Goal: Use online tool/utility: Utilize a website feature to perform a specific function

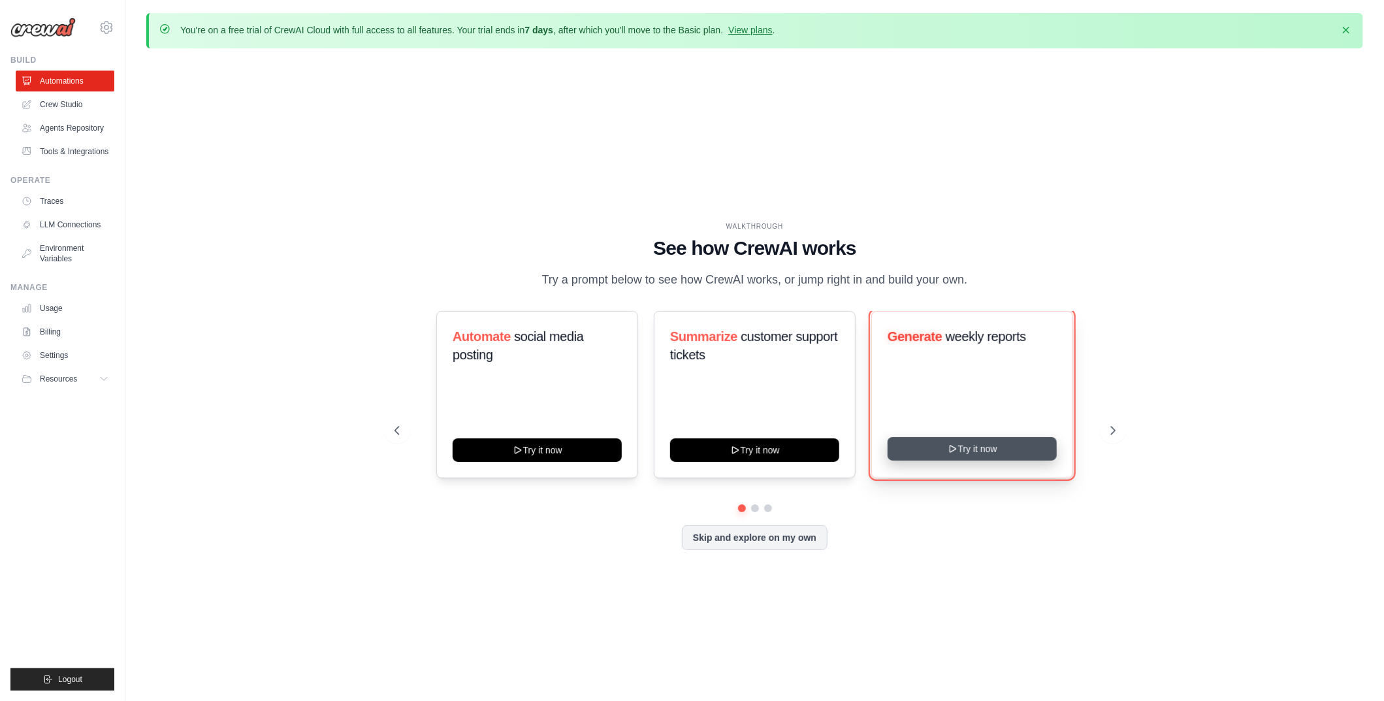
click at [971, 453] on button "Try it now" at bounding box center [972, 449] width 169 height 24
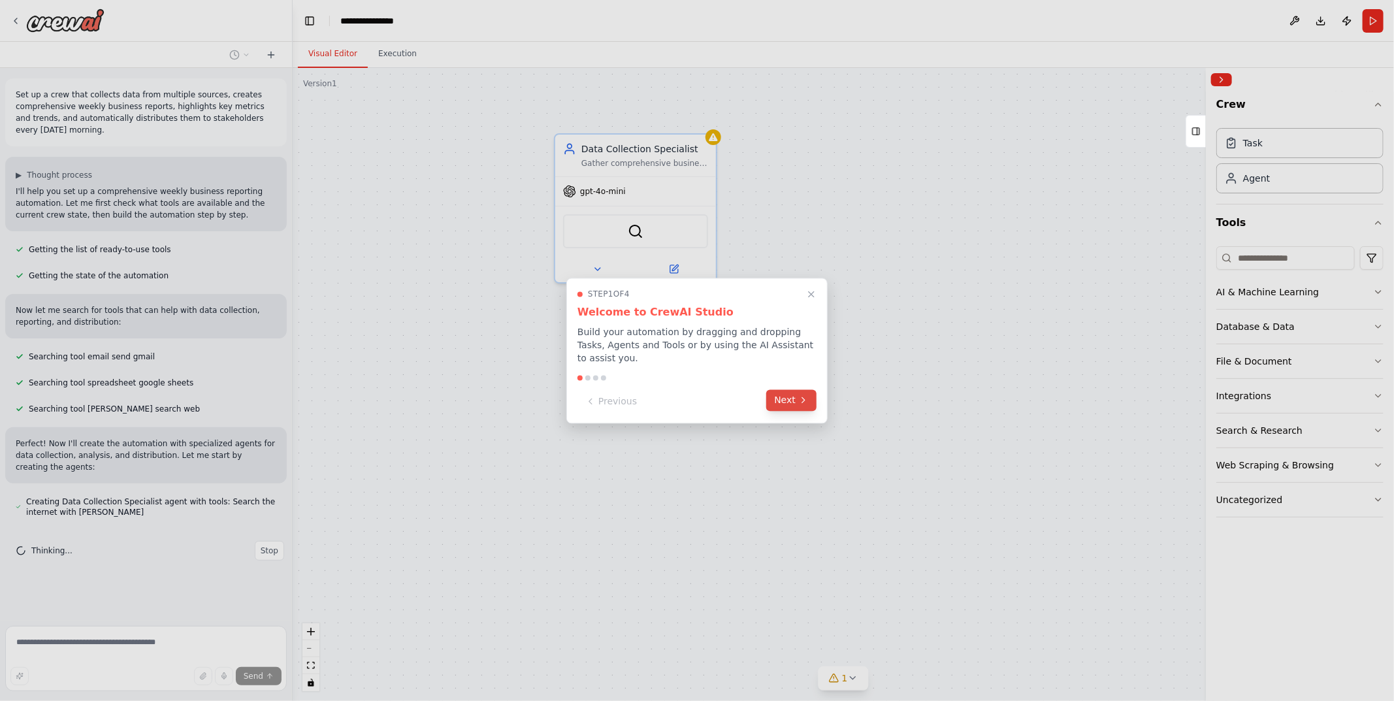
click at [790, 397] on button "Next" at bounding box center [791, 400] width 50 height 22
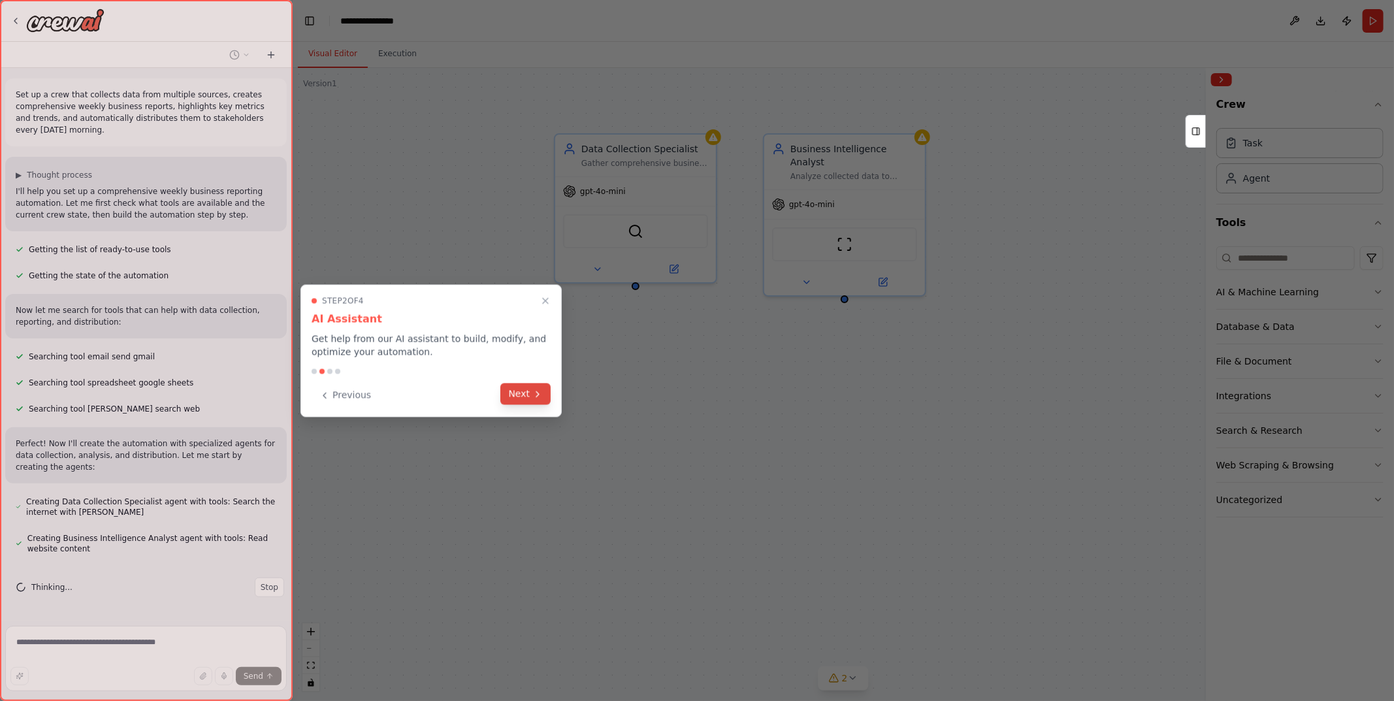
click at [521, 395] on button "Next" at bounding box center [525, 394] width 50 height 22
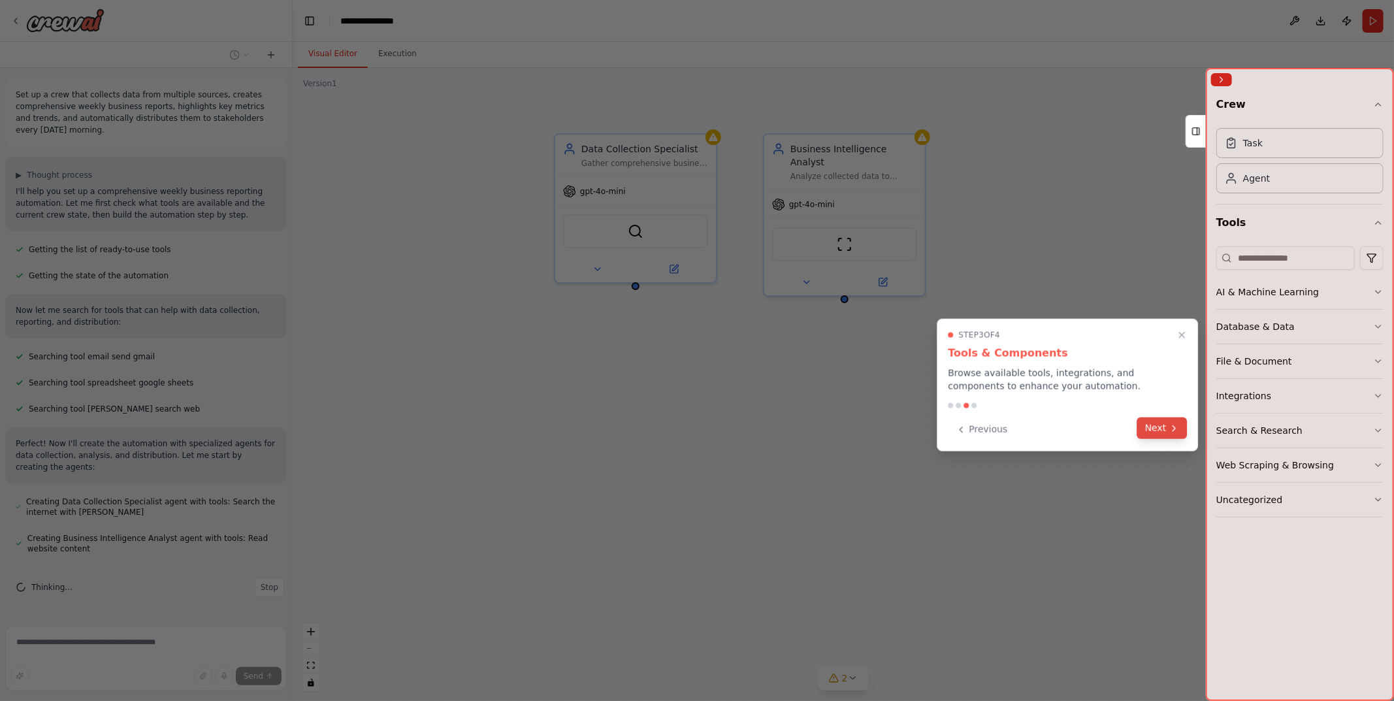
click at [1155, 430] on button "Next" at bounding box center [1162, 428] width 50 height 22
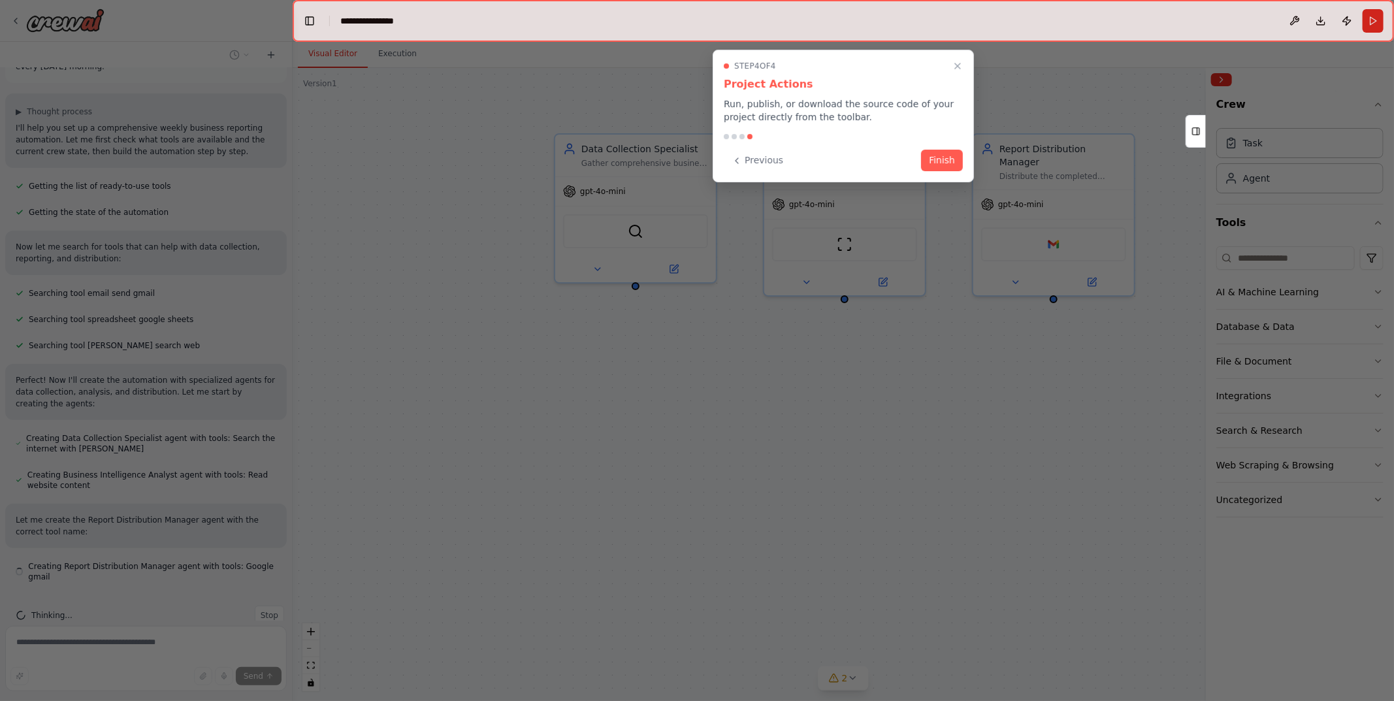
scroll to position [74, 0]
click at [943, 160] on button "Finish" at bounding box center [942, 159] width 42 height 22
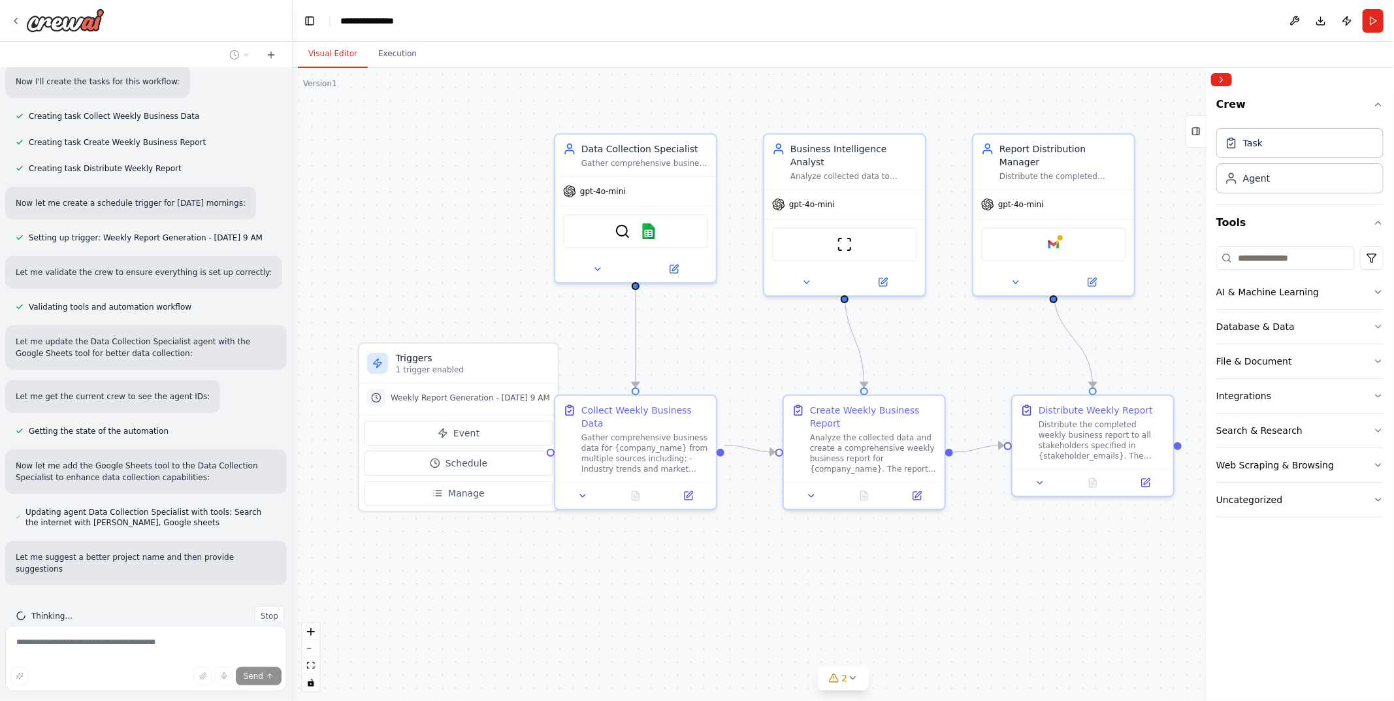
scroll to position [605, 0]
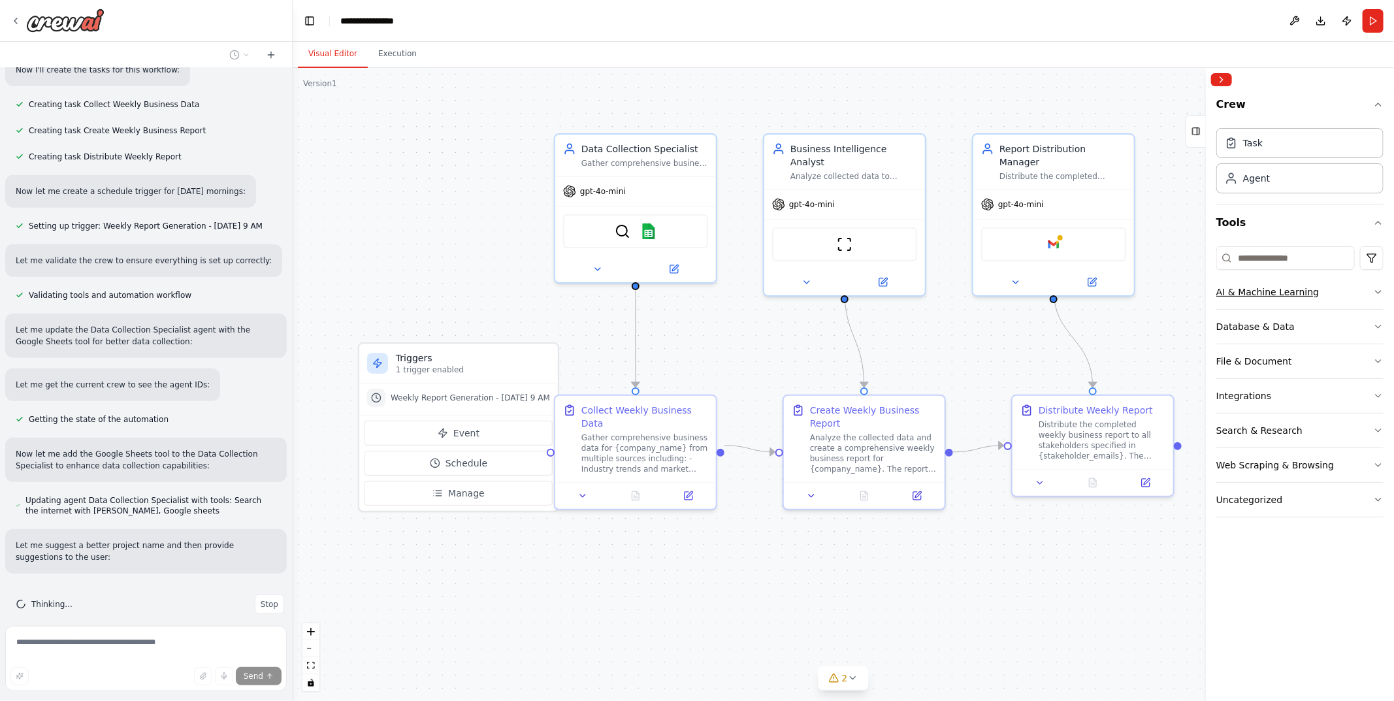
click at [1378, 290] on icon "button" at bounding box center [1378, 292] width 10 height 10
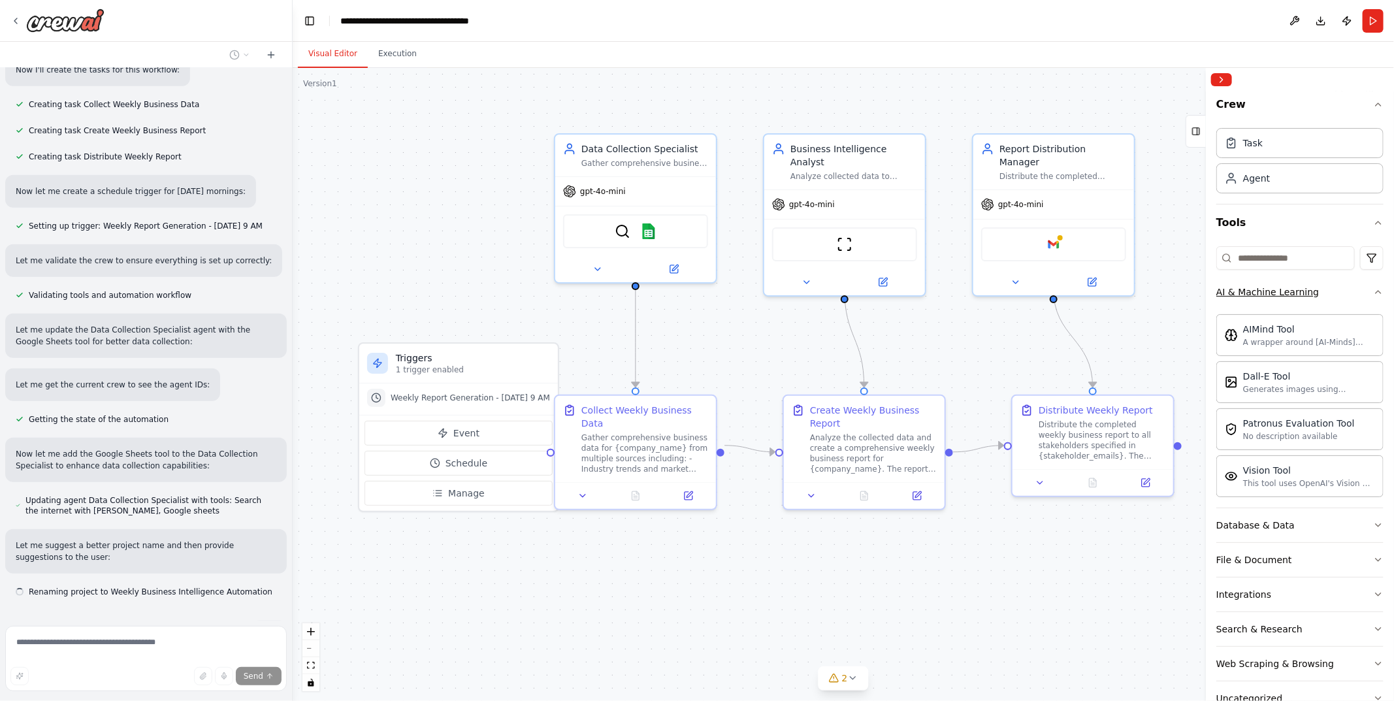
scroll to position [631, 0]
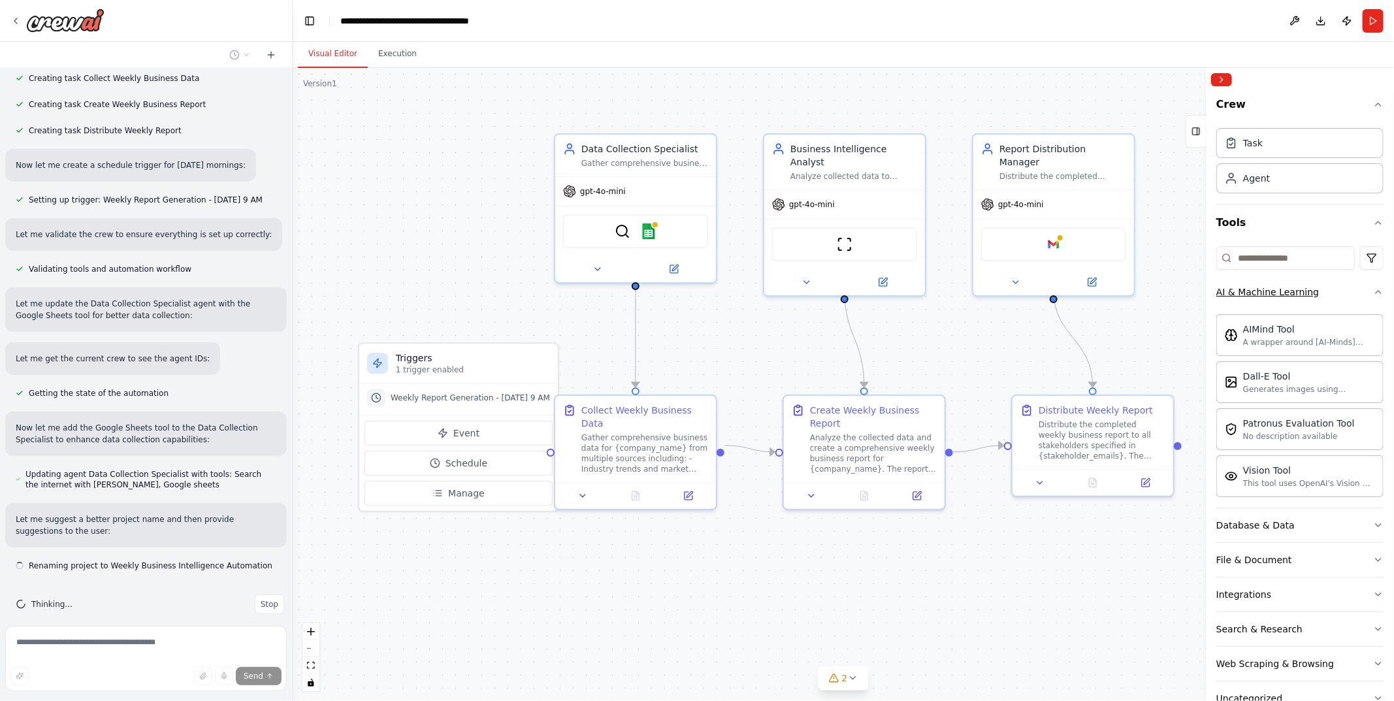
click at [1373, 290] on icon "button" at bounding box center [1378, 292] width 10 height 10
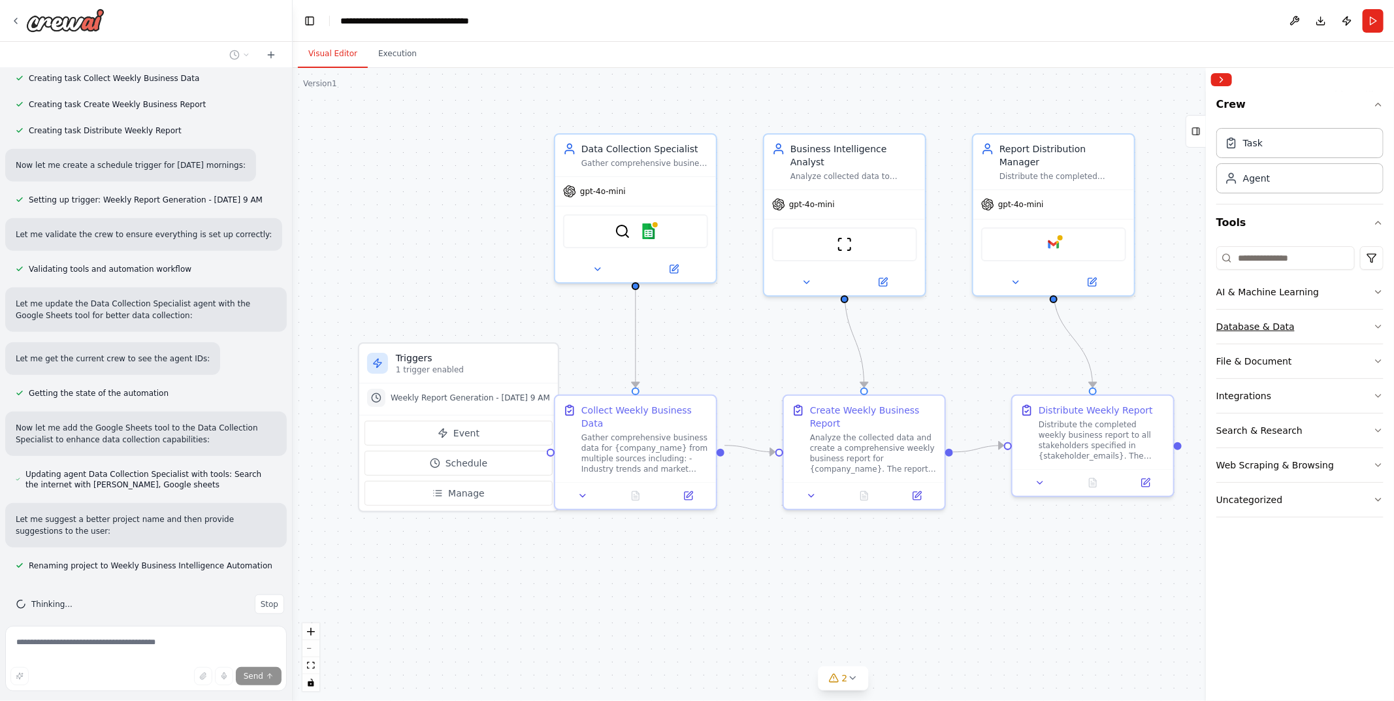
click at [1374, 325] on icon "button" at bounding box center [1378, 326] width 10 height 10
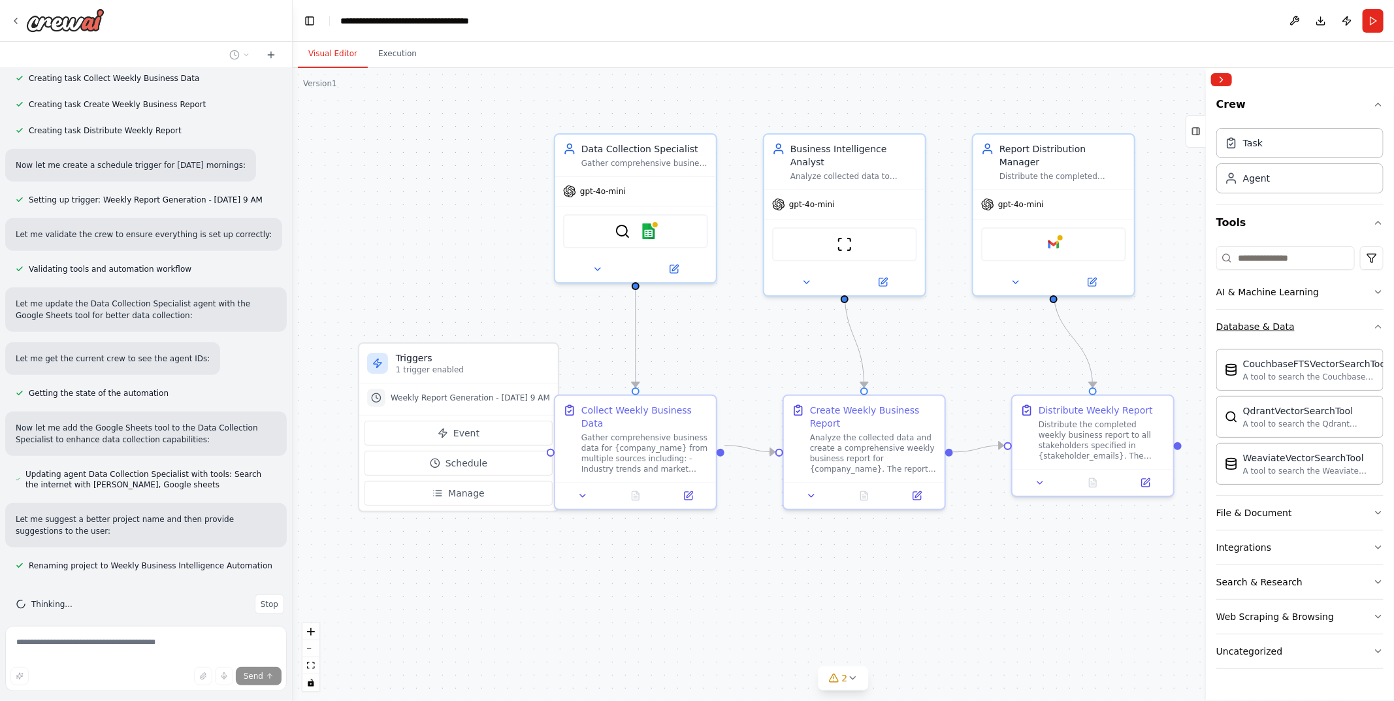
click at [1374, 325] on icon "button" at bounding box center [1378, 326] width 10 height 10
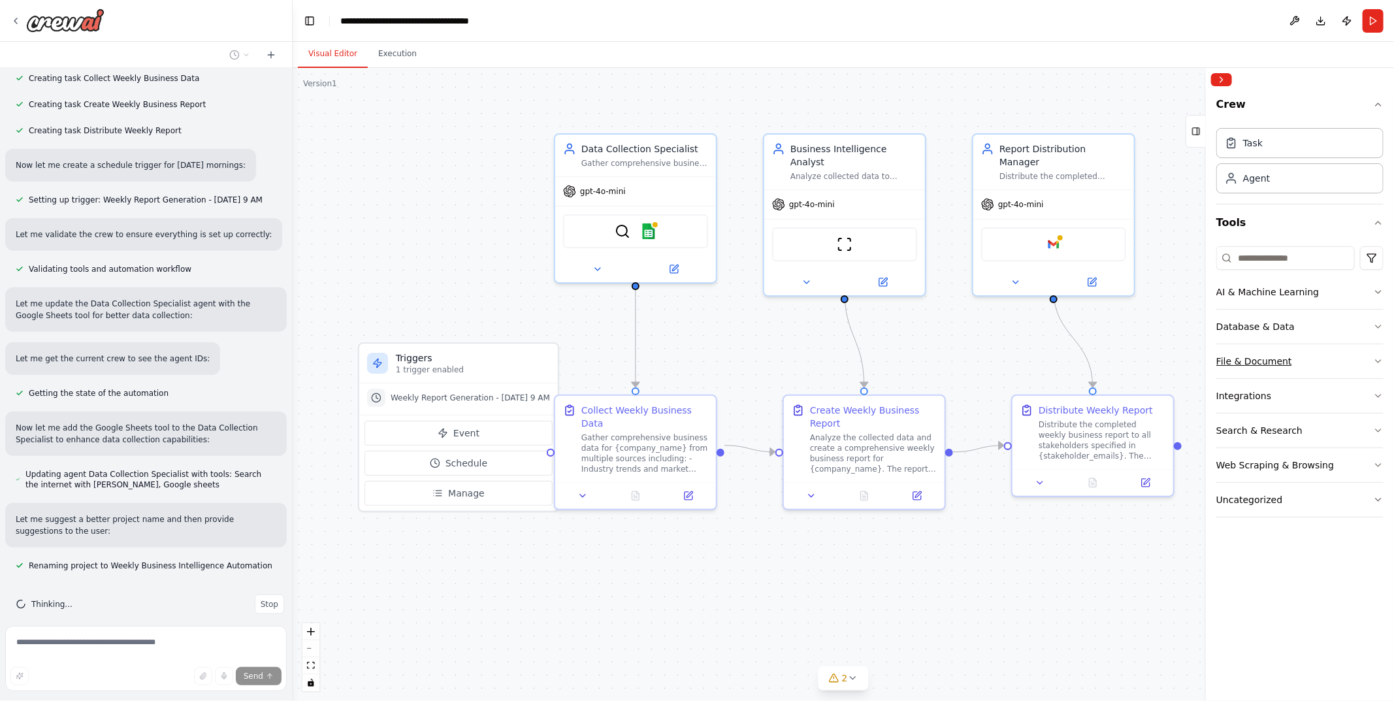
click at [1380, 357] on icon "button" at bounding box center [1378, 361] width 10 height 10
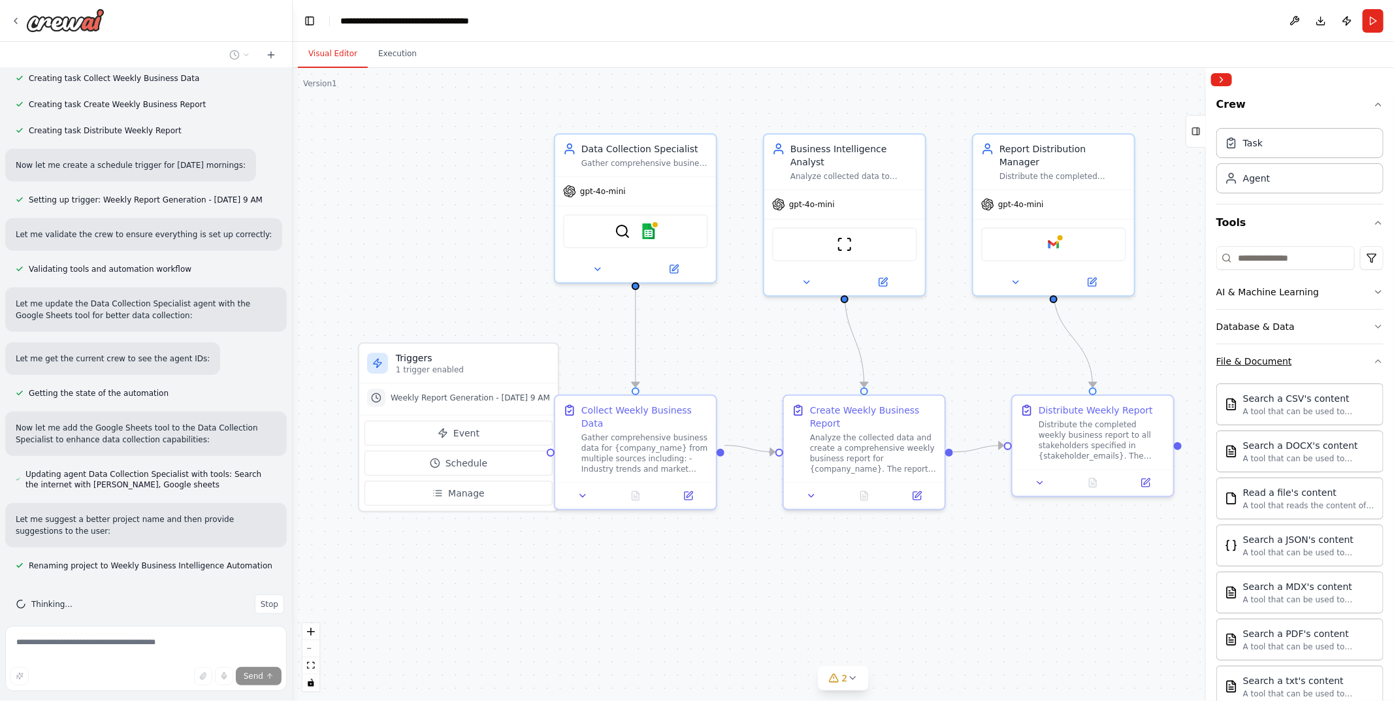
click at [1373, 358] on icon "button" at bounding box center [1378, 361] width 10 height 10
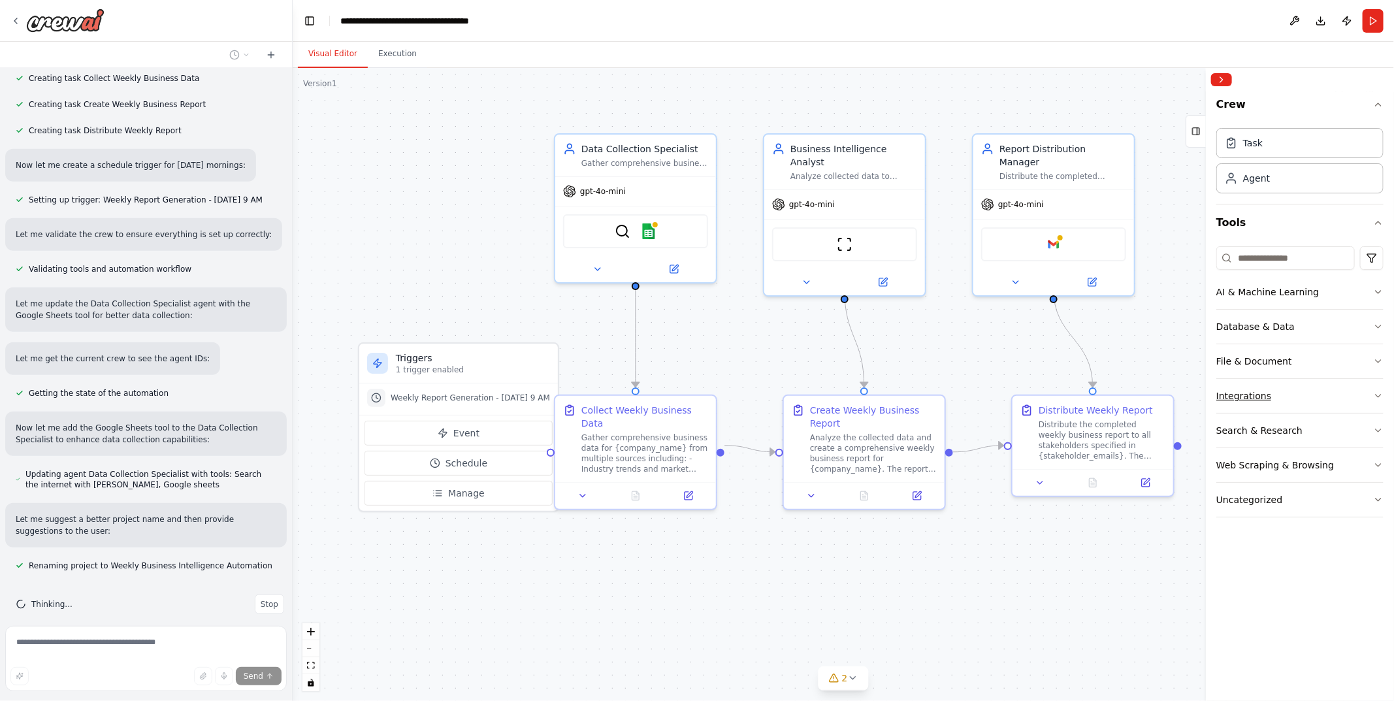
click at [1376, 395] on icon "button" at bounding box center [1378, 396] width 10 height 10
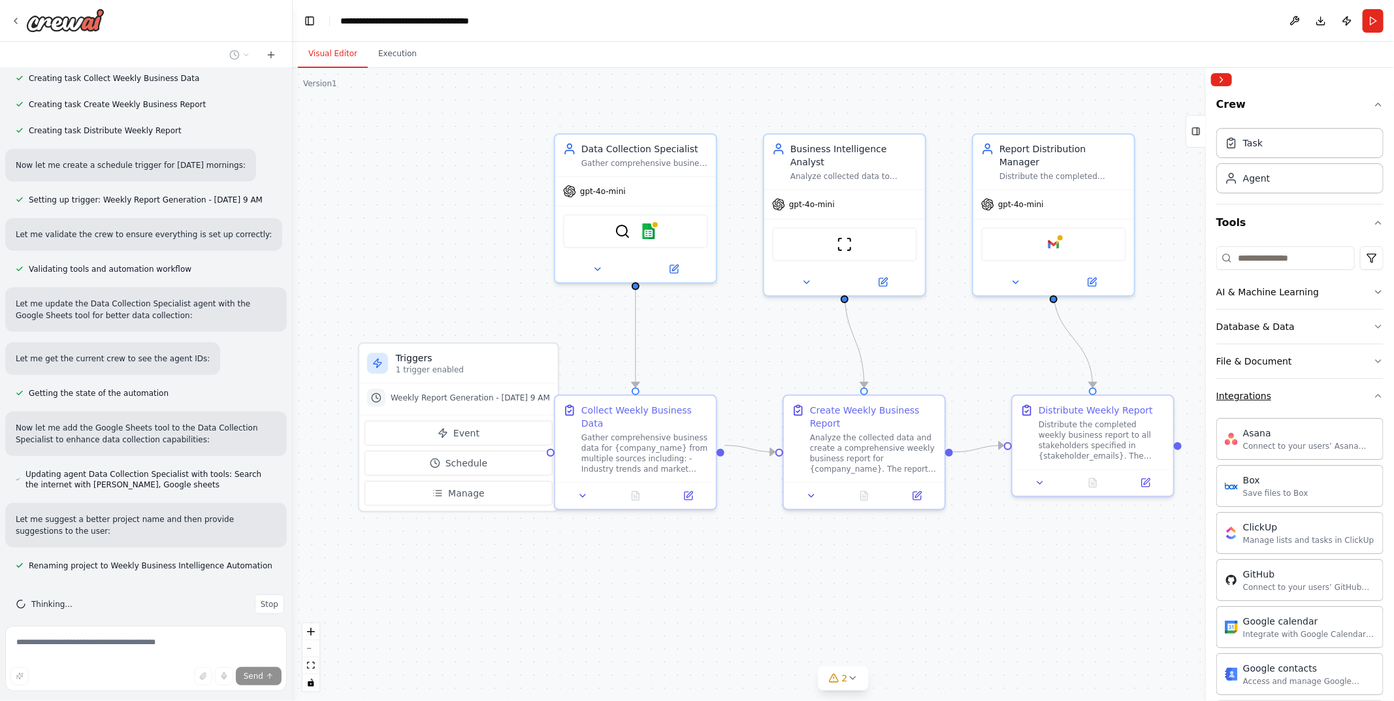
click at [1373, 392] on icon "button" at bounding box center [1378, 396] width 10 height 10
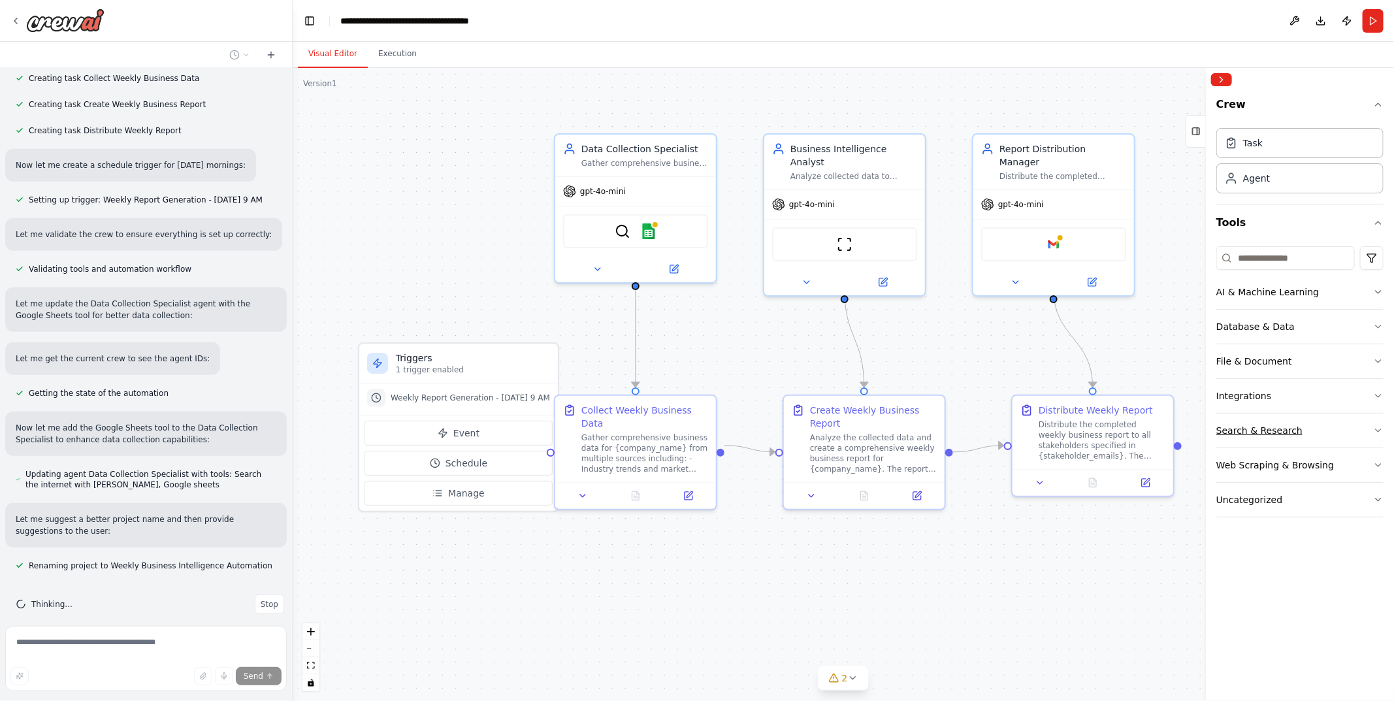
click at [1374, 427] on icon "button" at bounding box center [1378, 430] width 10 height 10
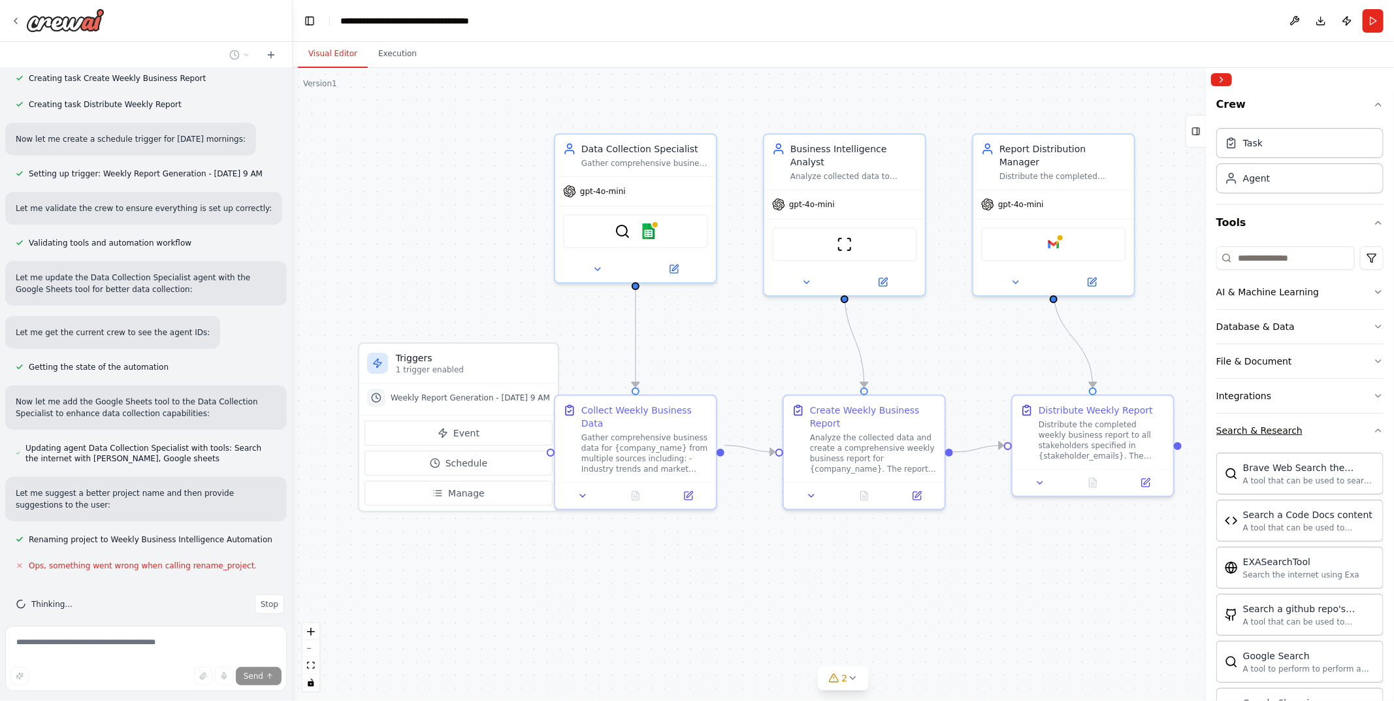
scroll to position [657, 0]
click at [1374, 427] on div "Crew Task Agent Tools AI & Machine Learning Database & Data File & Document Int…" at bounding box center [1300, 395] width 188 height 609
click at [1373, 428] on icon "button" at bounding box center [1378, 430] width 10 height 10
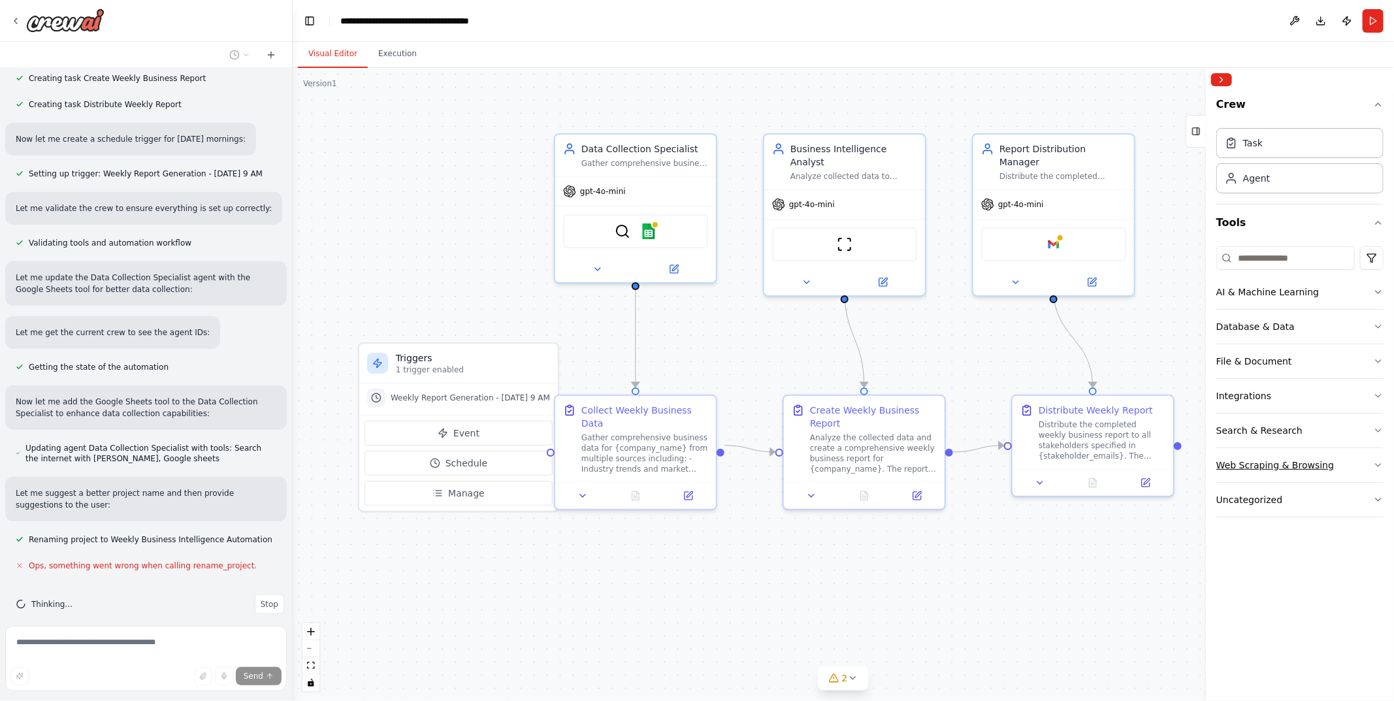
click at [1373, 460] on icon "button" at bounding box center [1378, 465] width 10 height 10
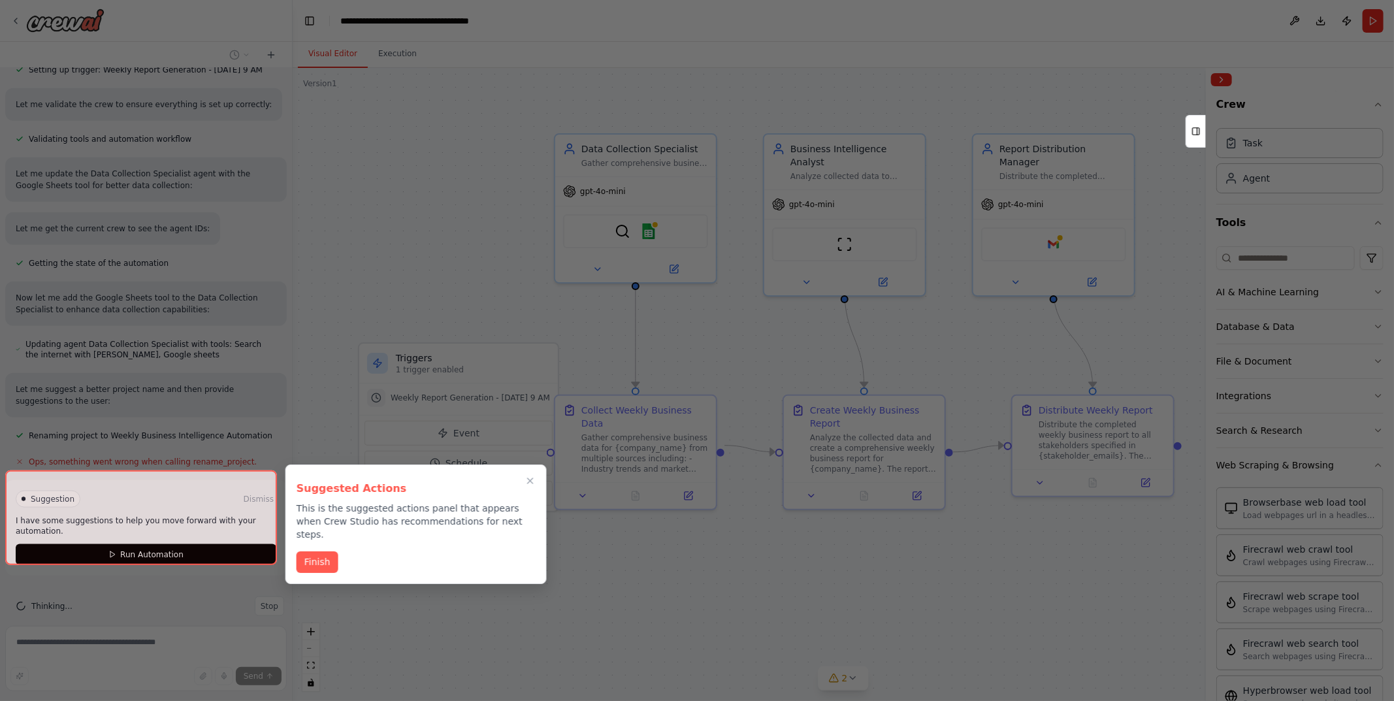
scroll to position [762, 0]
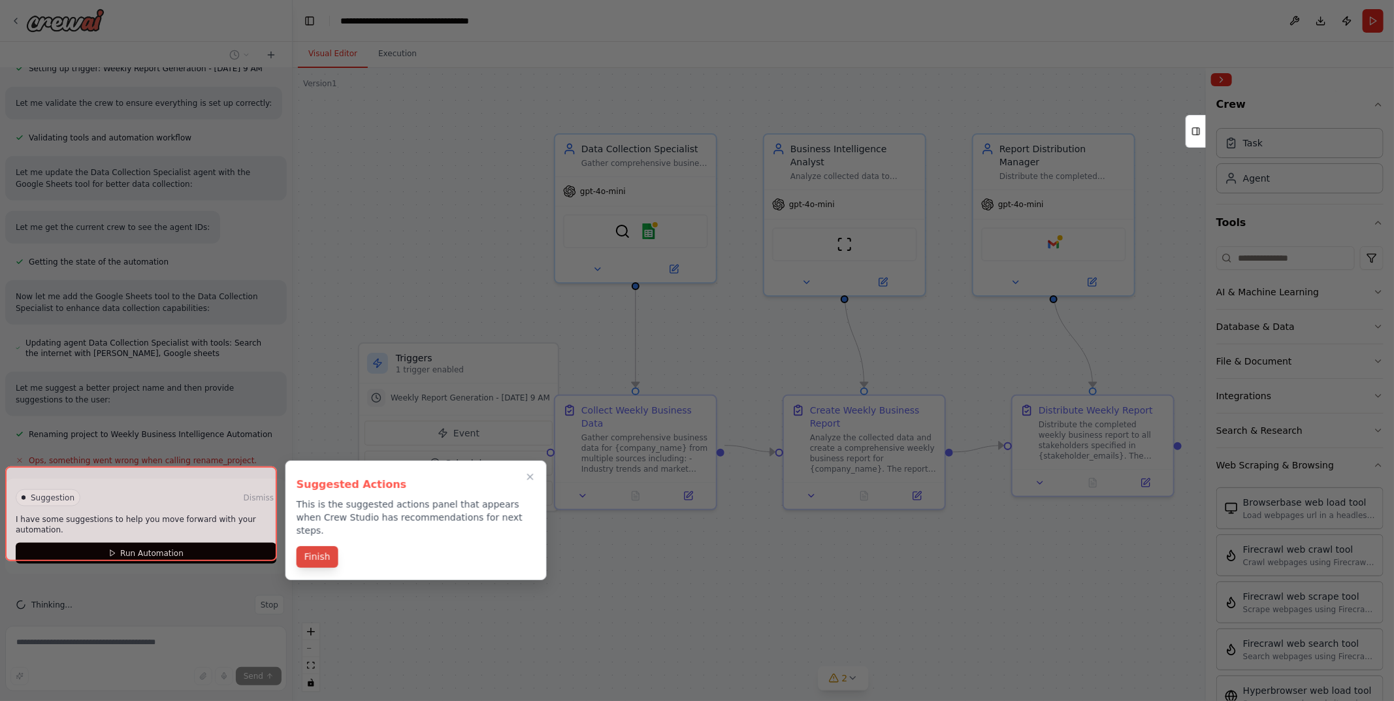
click at [327, 546] on button "Finish" at bounding box center [318, 557] width 42 height 22
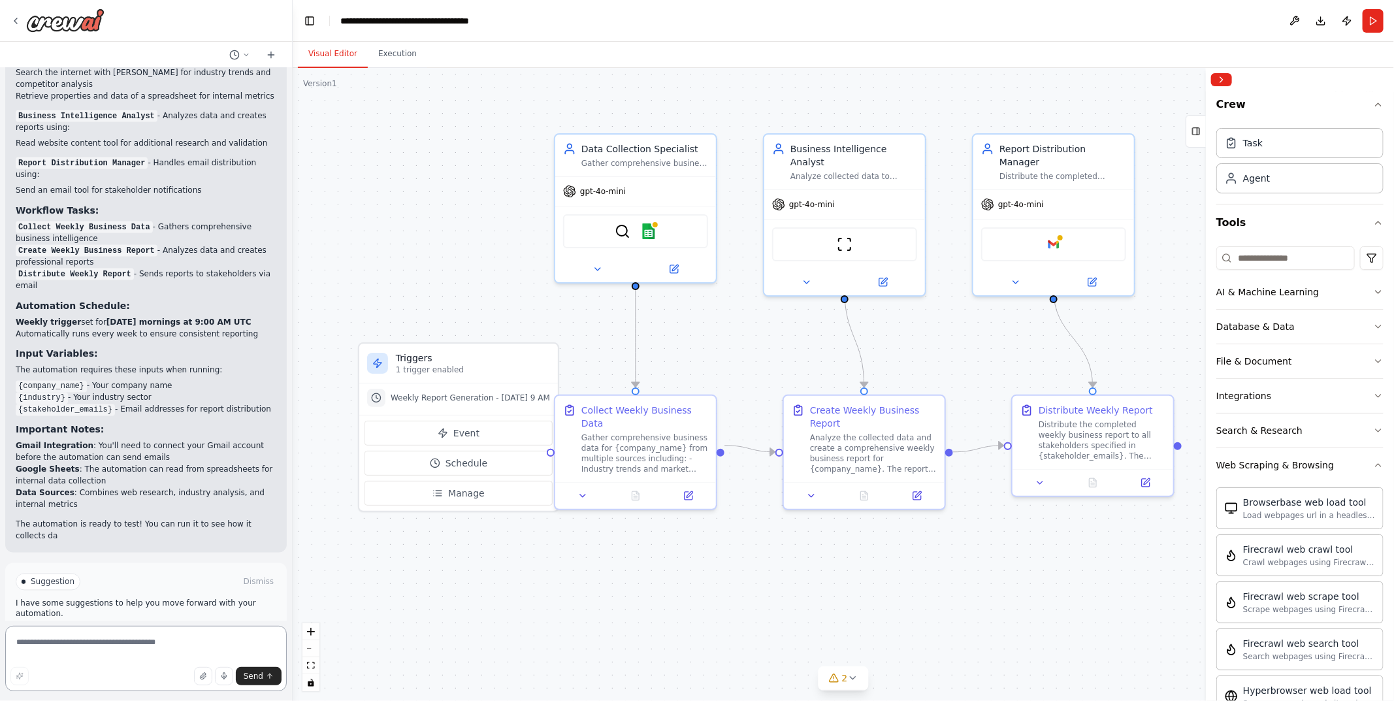
scroll to position [1312, 0]
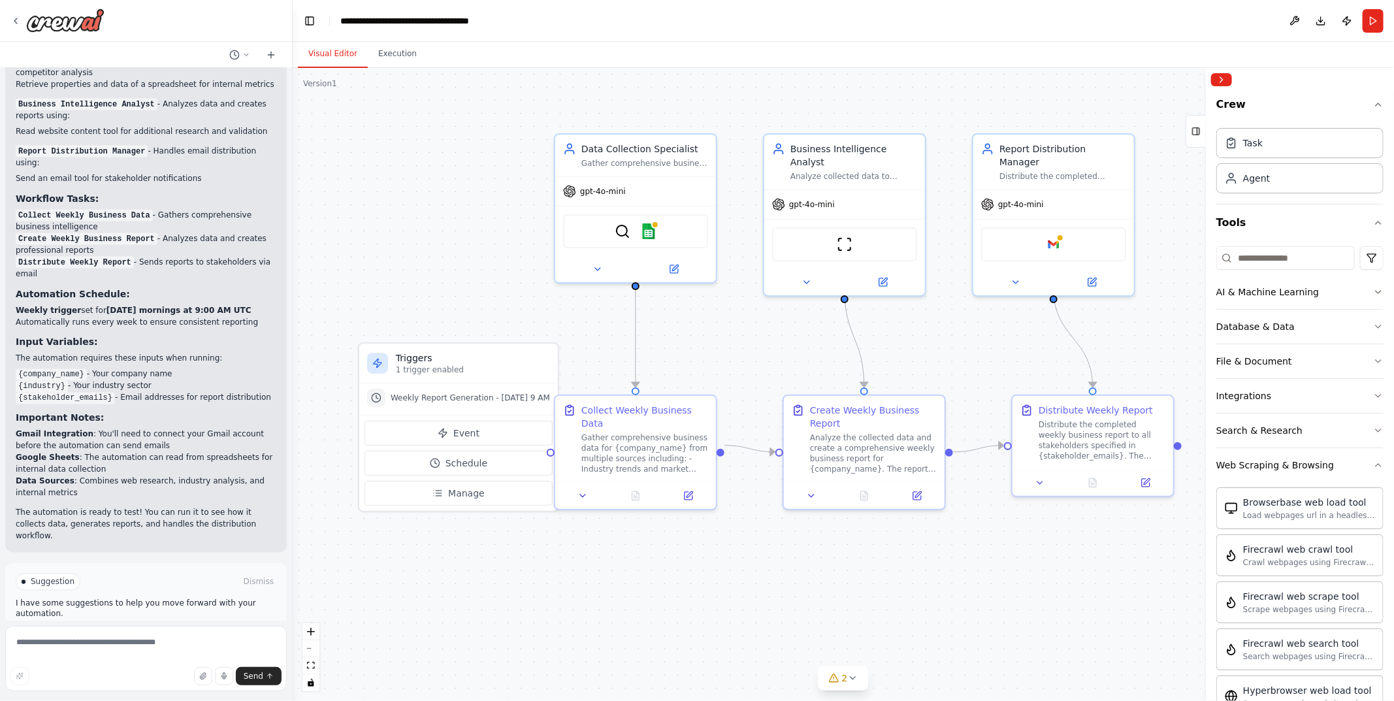
click at [166, 632] on span "Run Automation" at bounding box center [151, 637] width 63 height 10
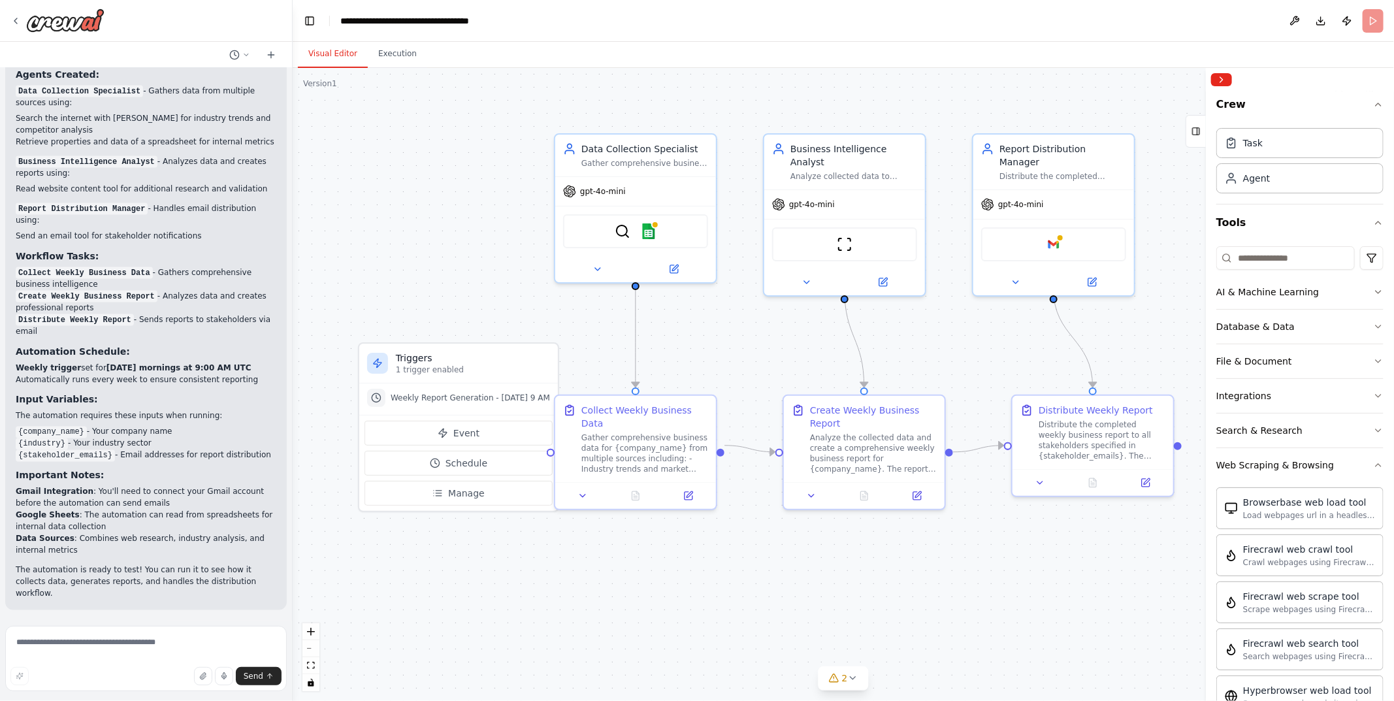
scroll to position [1207, 0]
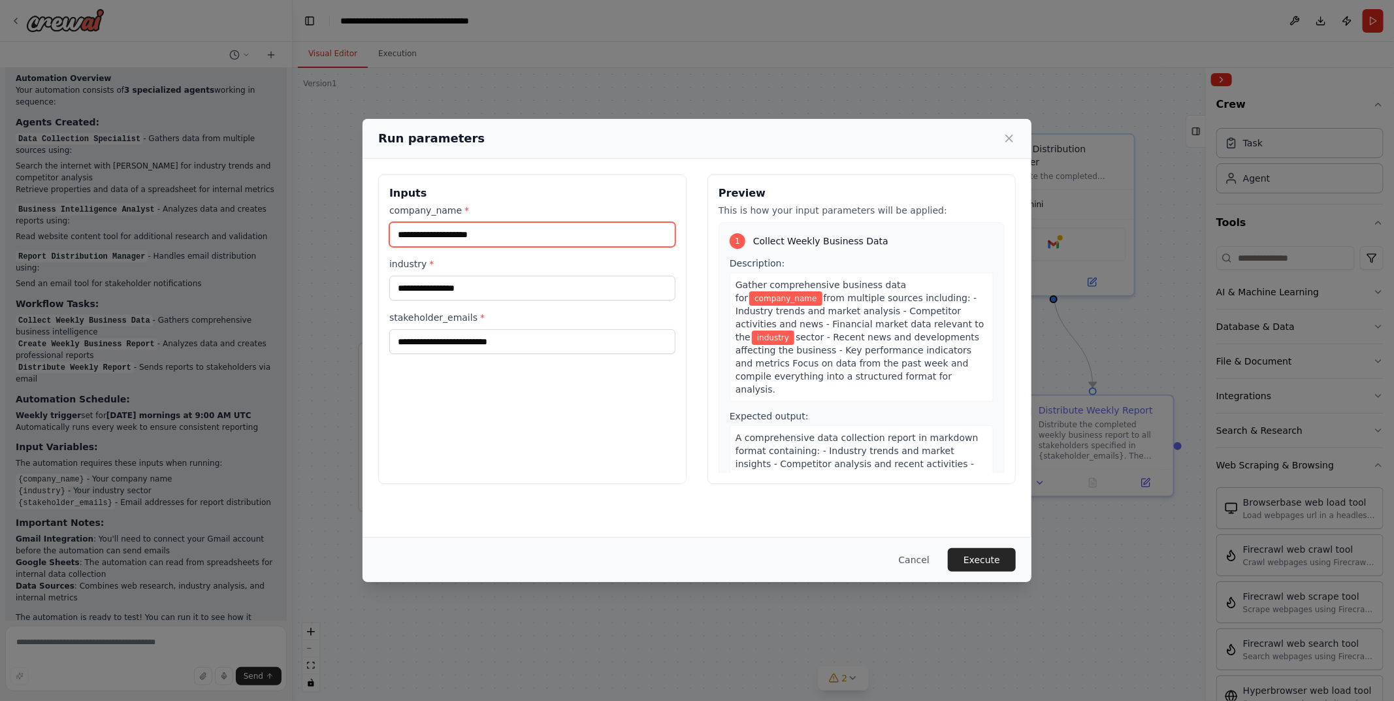
click at [513, 233] on input "company_name *" at bounding box center [532, 234] width 286 height 25
type input "**********"
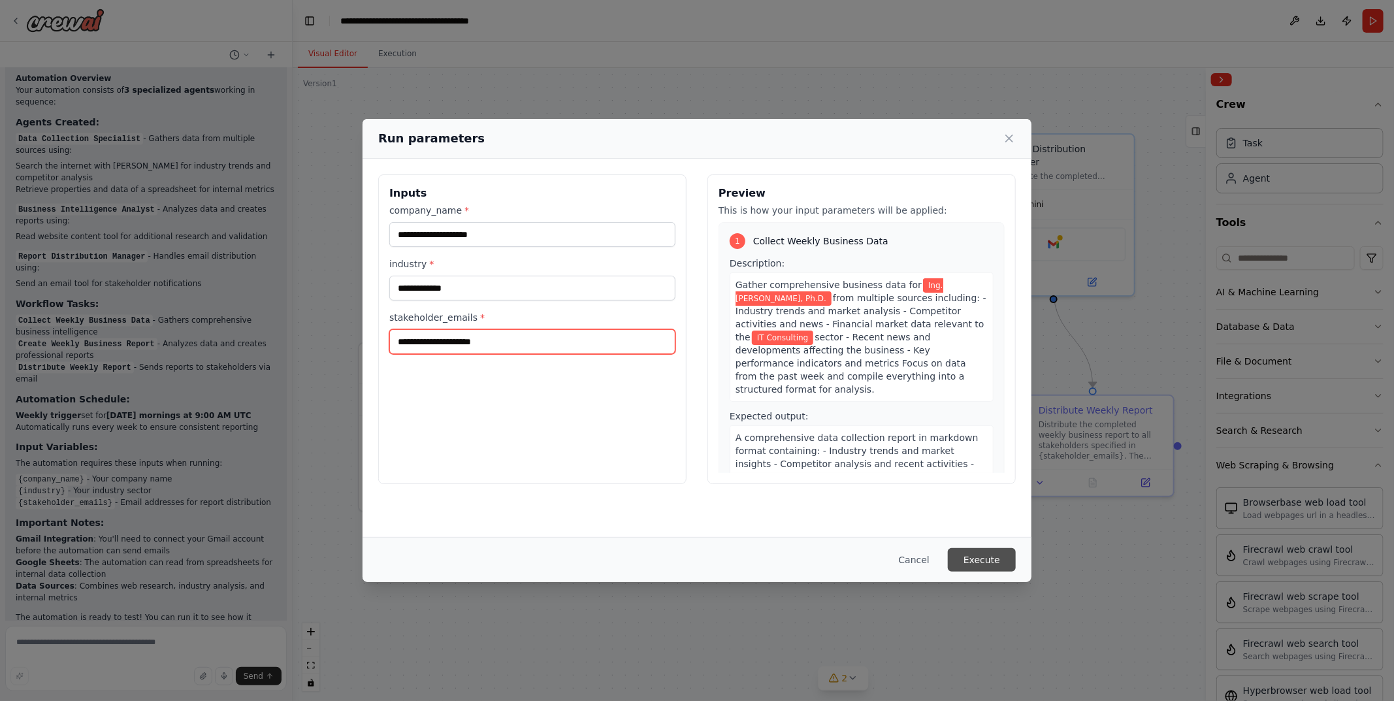
type input "**********"
click at [989, 555] on button "Execute" at bounding box center [982, 560] width 68 height 24
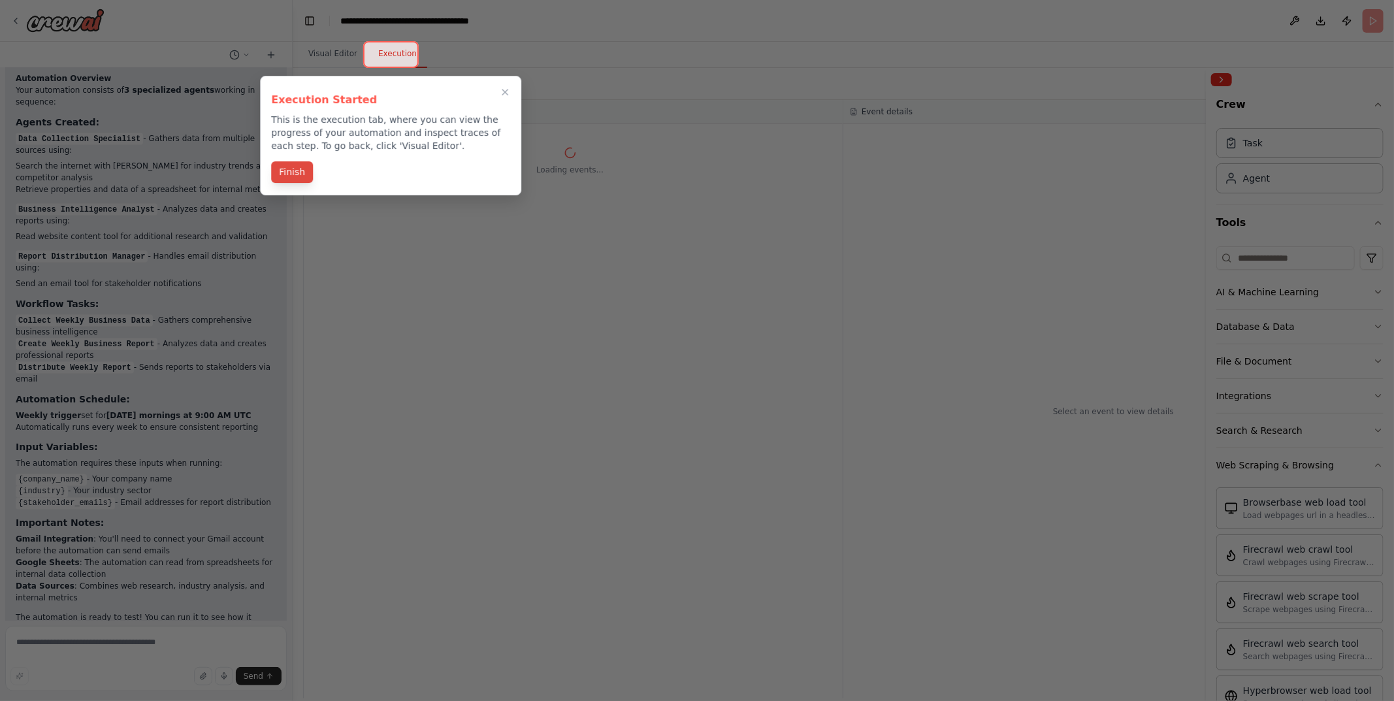
click at [292, 172] on button "Finish" at bounding box center [292, 172] width 42 height 22
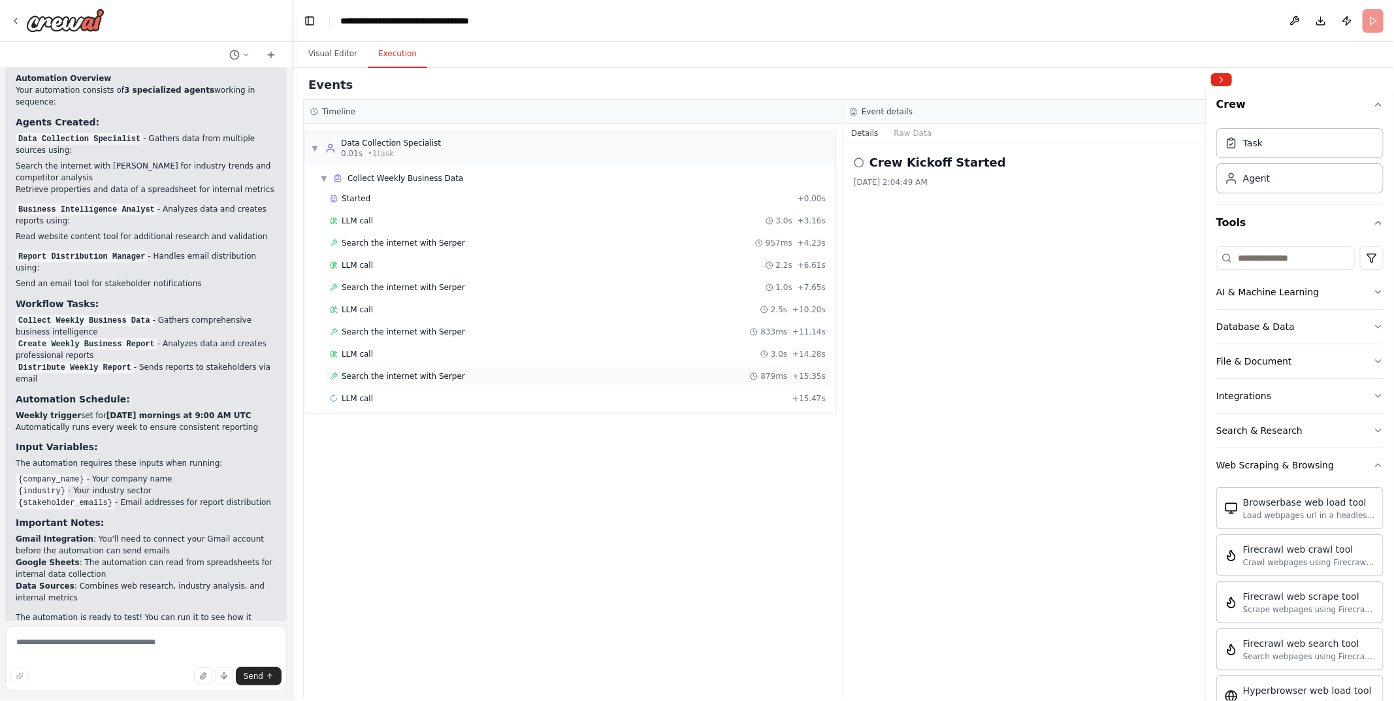
click at [444, 371] on span "Search the internet with Serper" at bounding box center [403, 376] width 123 height 10
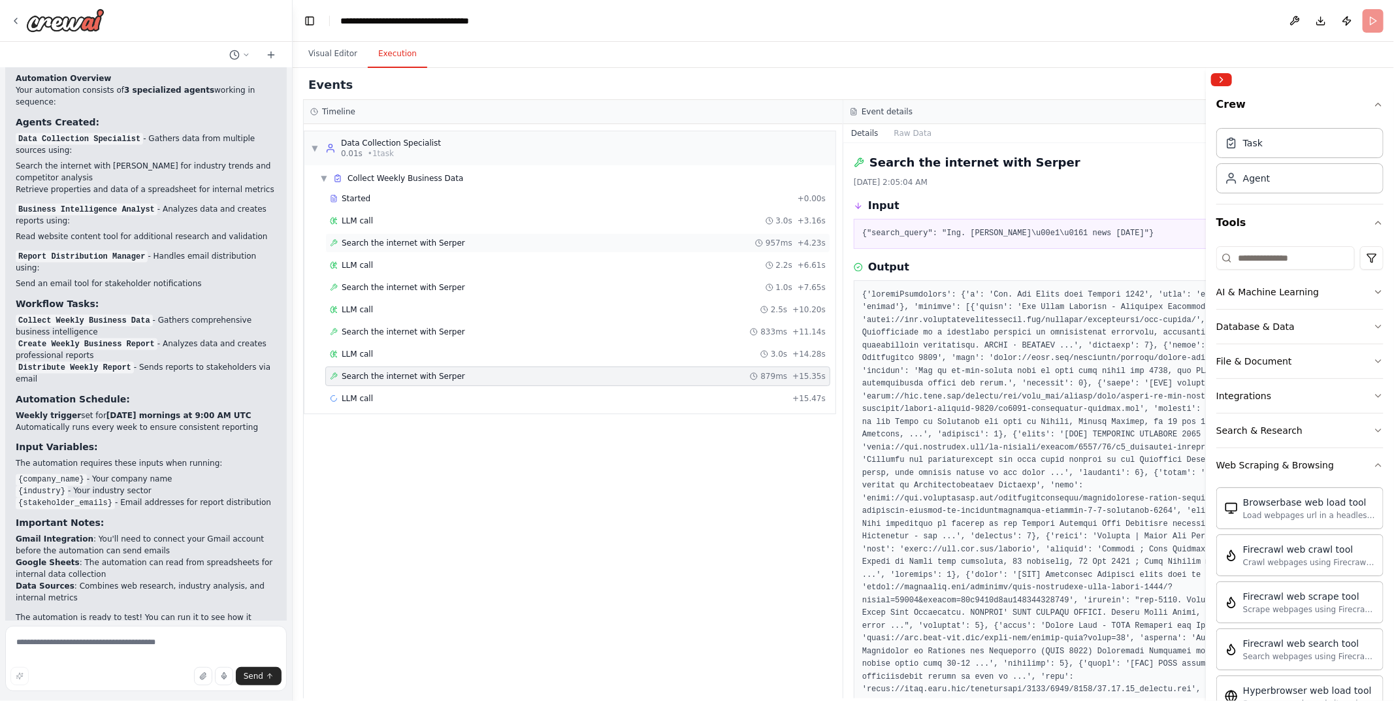
click at [391, 243] on span "Search the internet with Serper" at bounding box center [403, 243] width 123 height 10
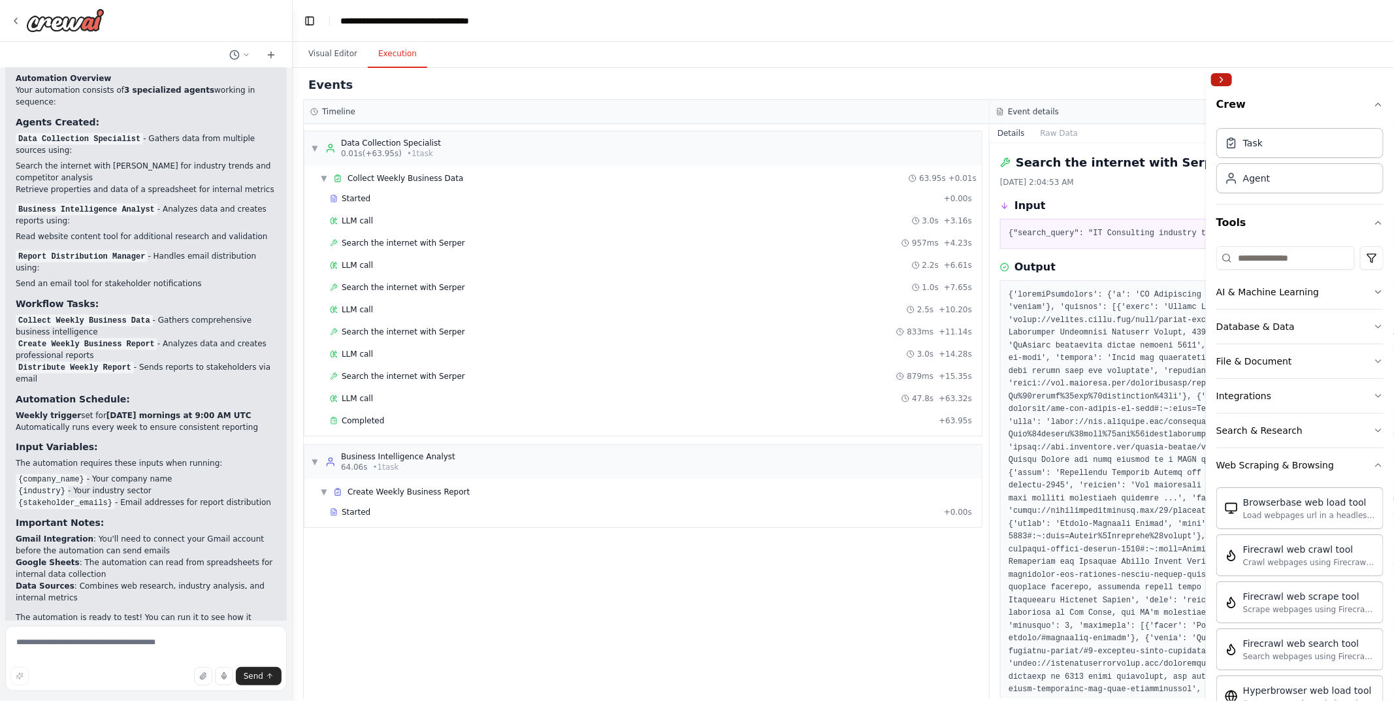
click at [1226, 81] on button "Collapse right sidebar" at bounding box center [1221, 79] width 21 height 13
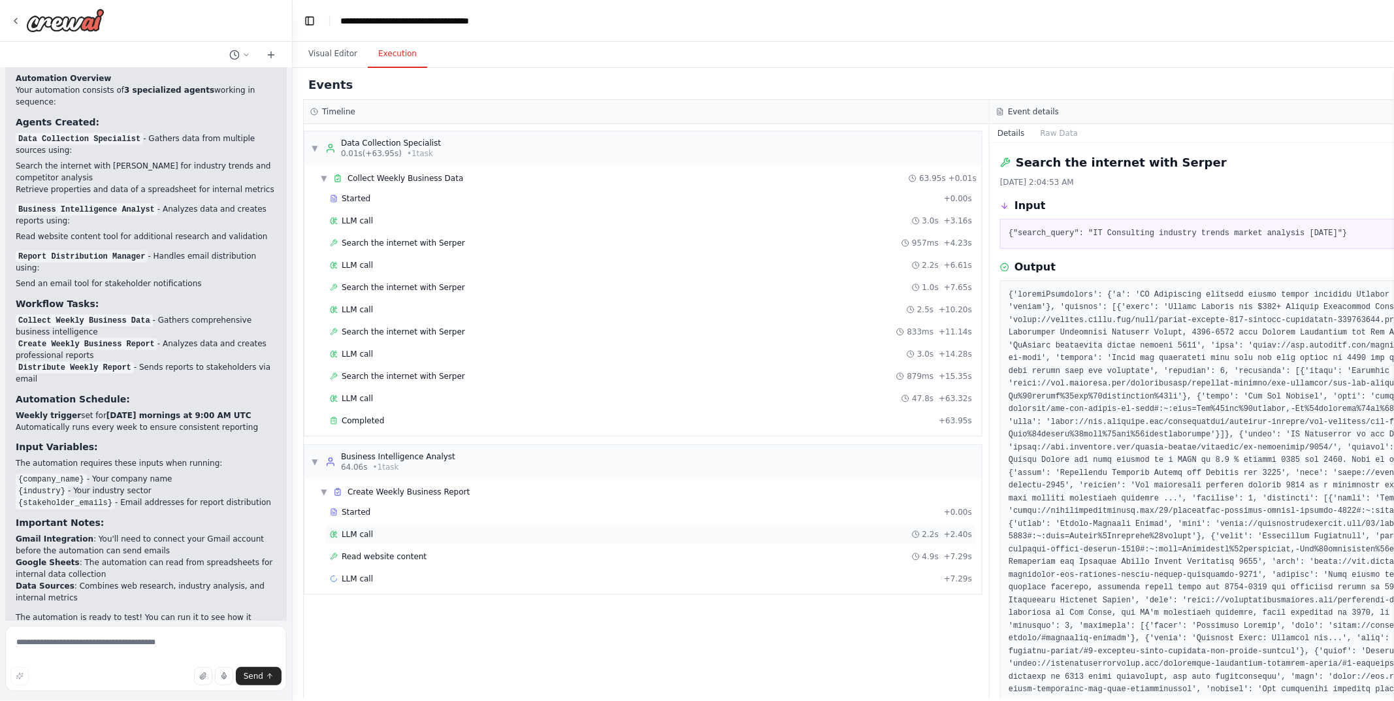
click at [368, 529] on span "LLM call" at bounding box center [357, 534] width 31 height 10
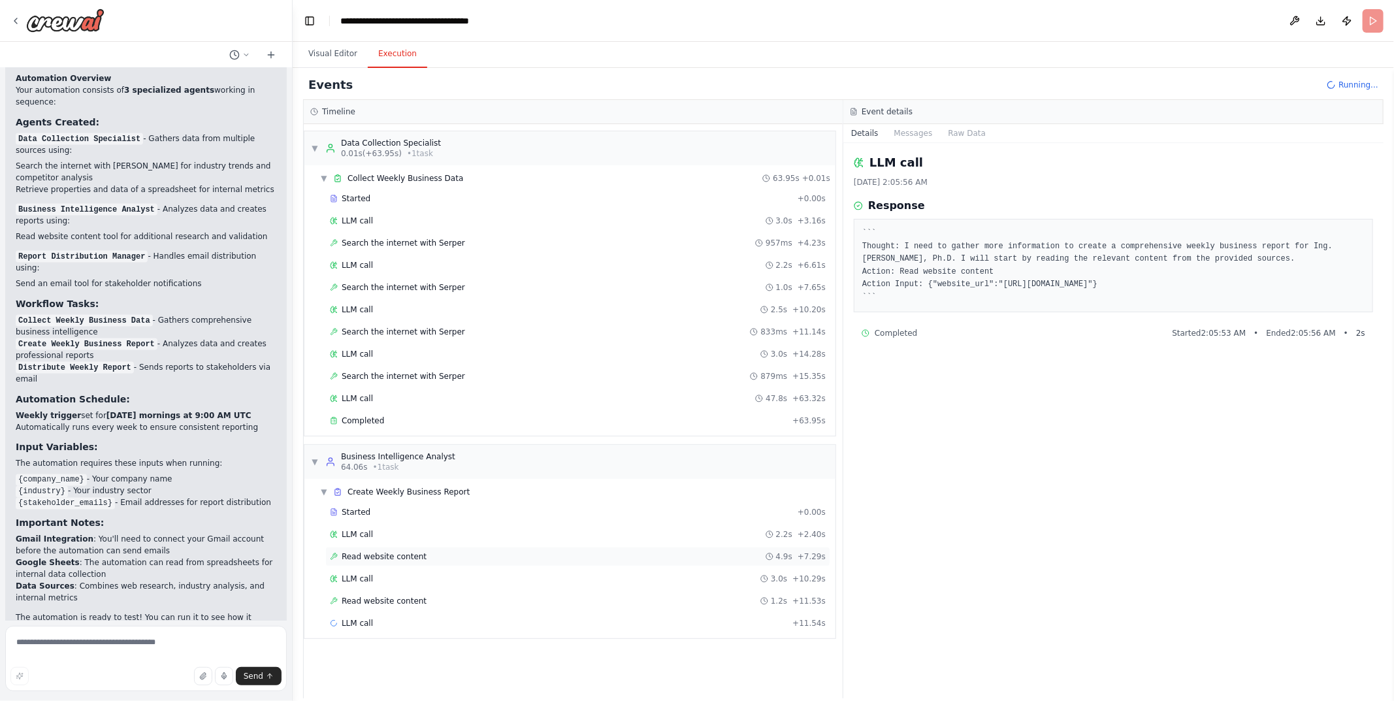
click at [385, 551] on span "Read website content" at bounding box center [384, 556] width 85 height 10
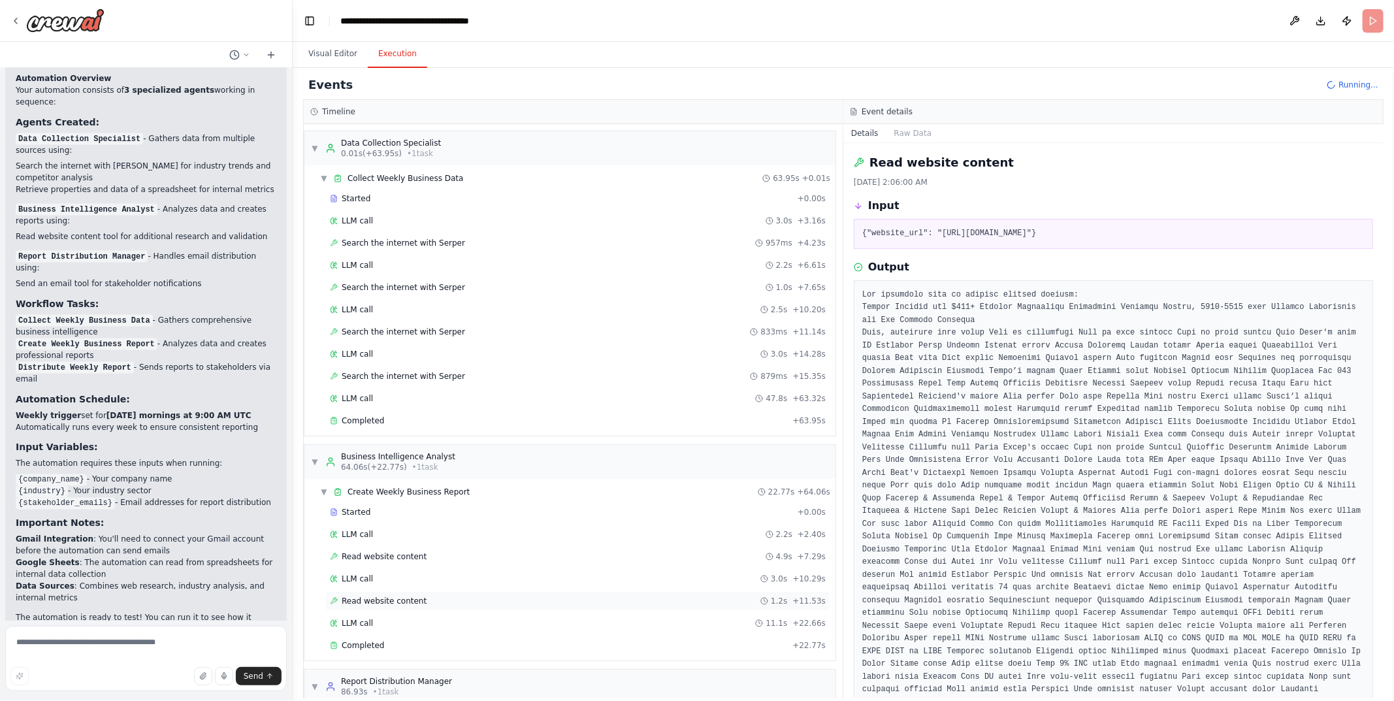
click at [380, 596] on span "Read website content" at bounding box center [384, 601] width 85 height 10
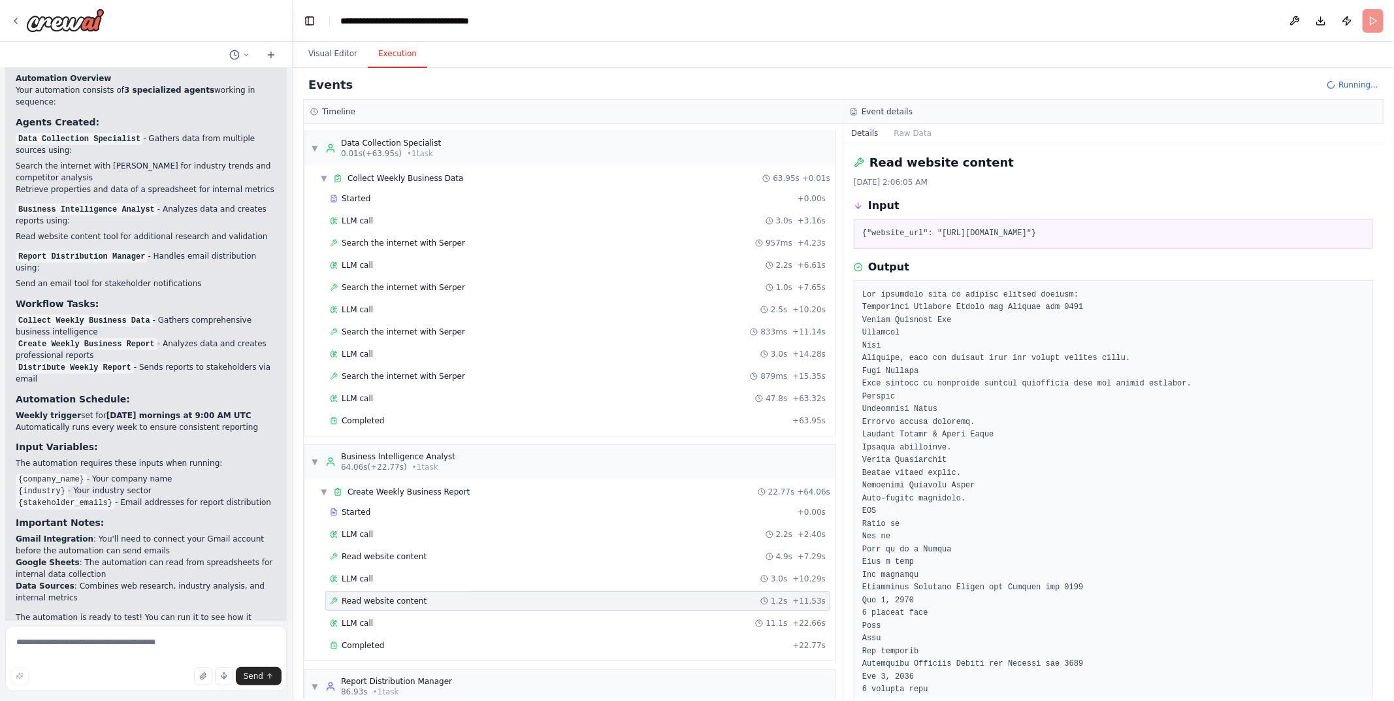
scroll to position [76, 0]
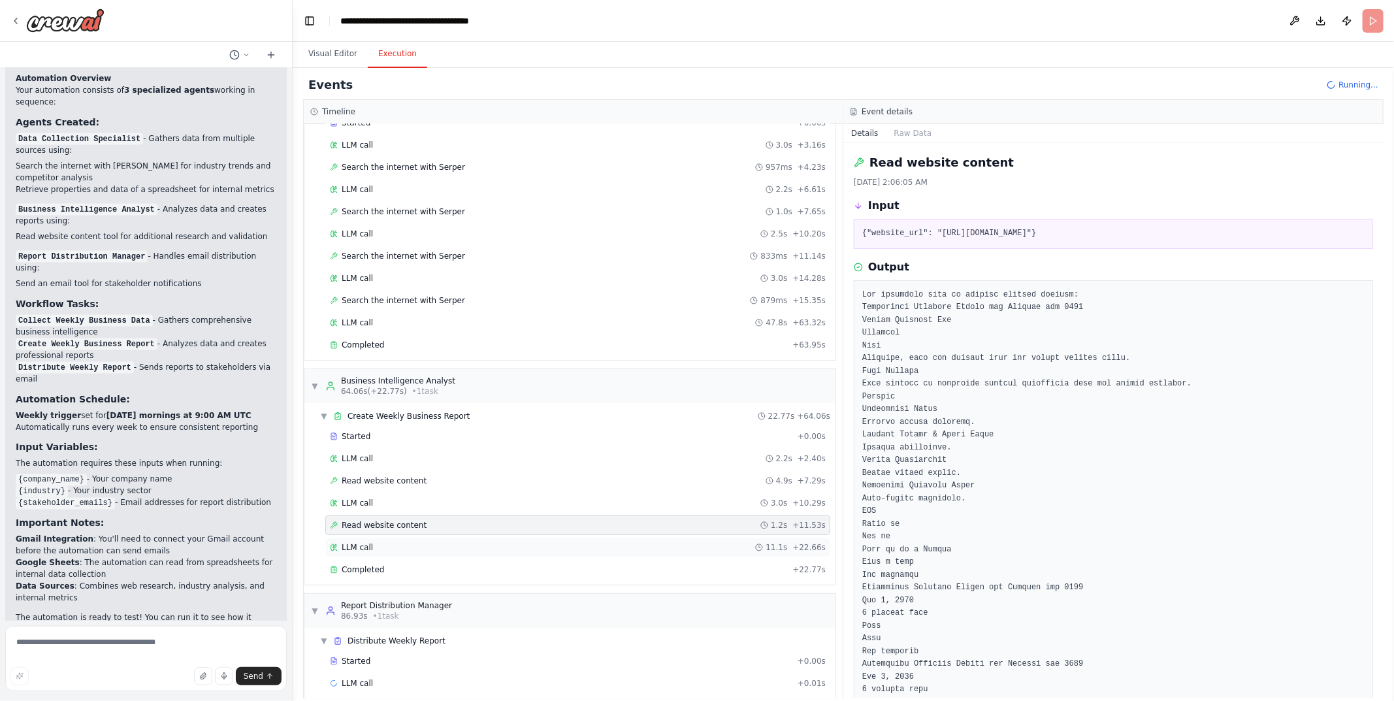
click at [382, 542] on div "LLM call 11.1s + 22.66s" at bounding box center [578, 547] width 496 height 10
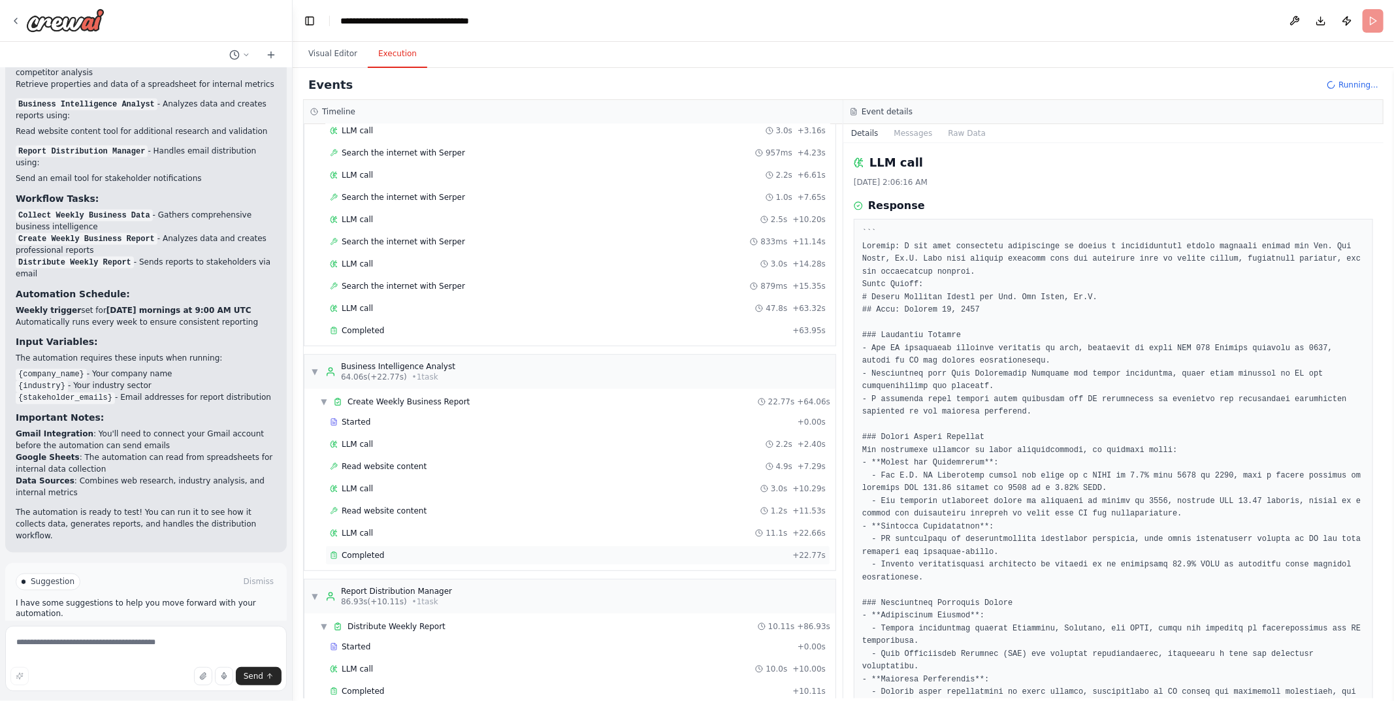
scroll to position [98, 0]
